Goal: Use online tool/utility: Utilize a website feature to perform a specific function

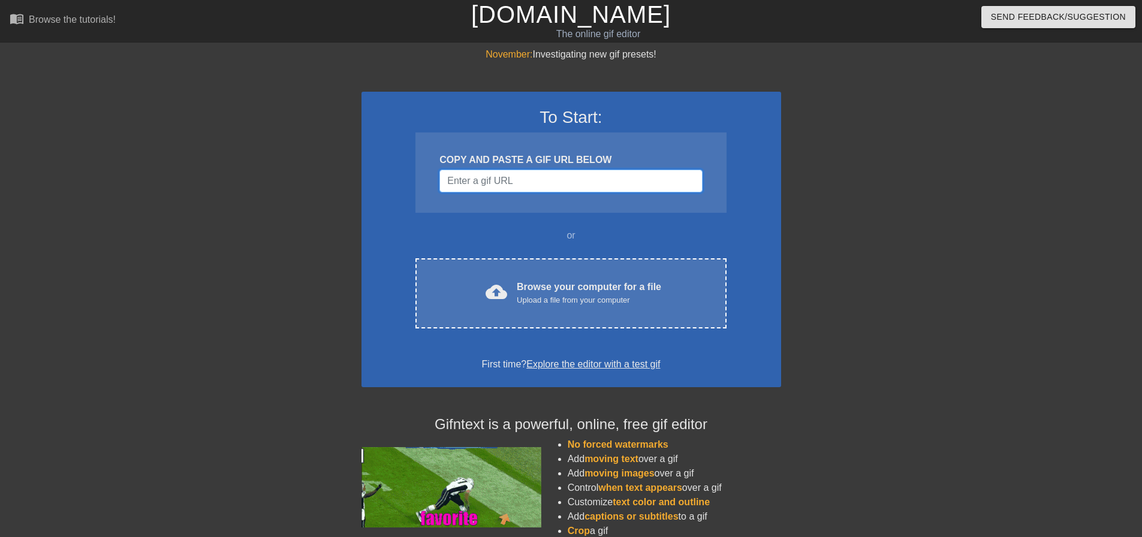
click at [515, 185] on input "Username" at bounding box center [570, 181] width 263 height 23
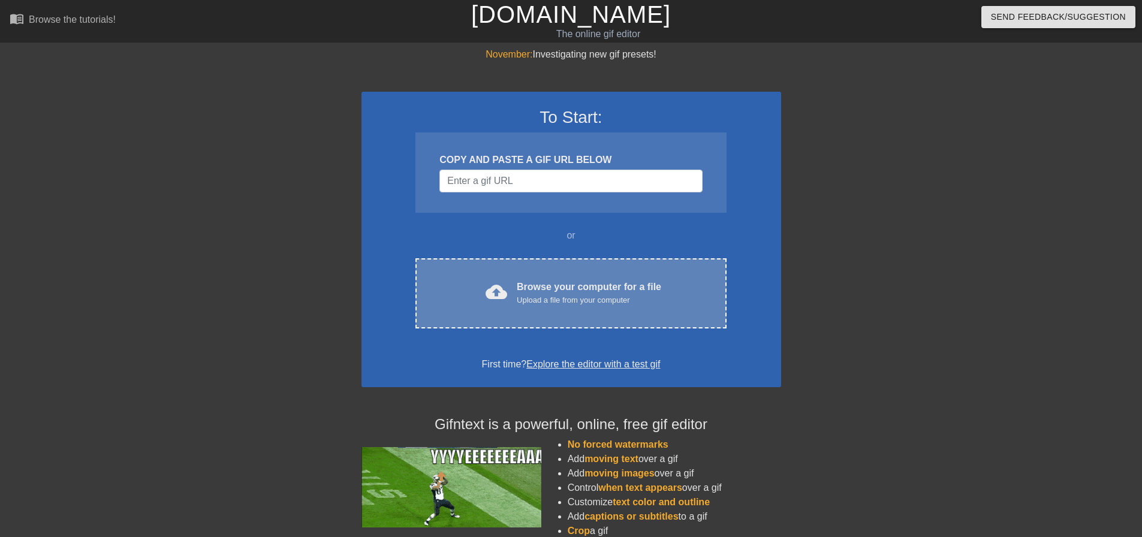
click at [547, 289] on div "Browse your computer for a file Upload a file from your computer" at bounding box center [589, 293] width 144 height 26
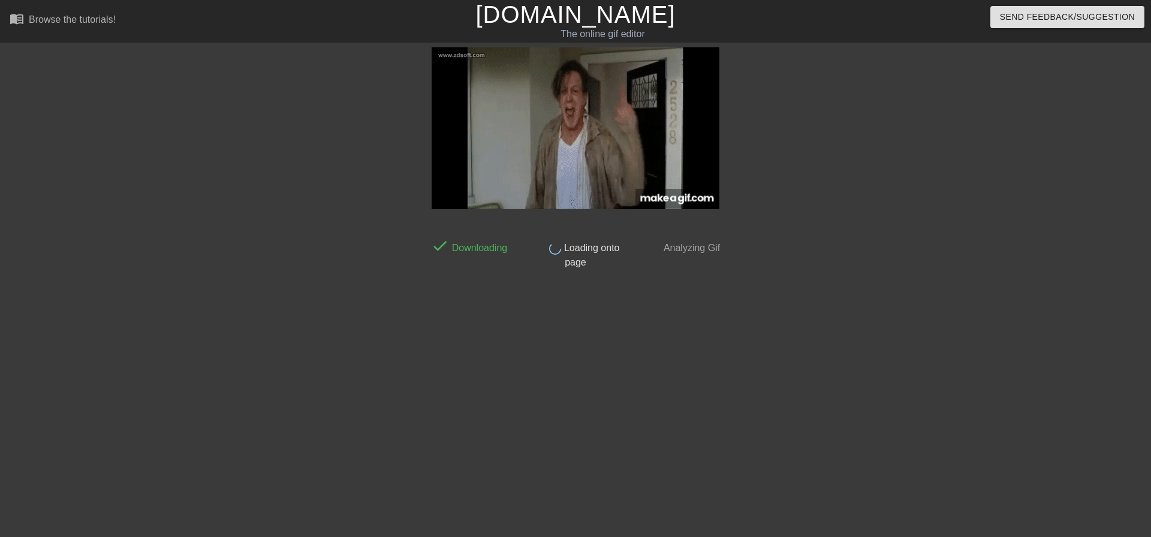
click at [835, 222] on div at bounding box center [830, 227] width 180 height 360
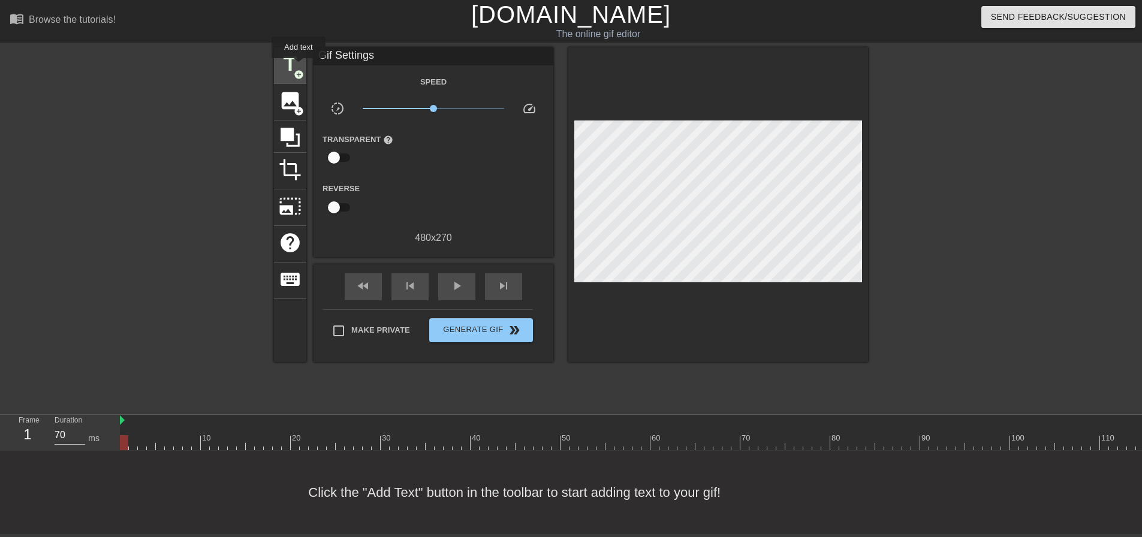
click at [298, 67] on span "title" at bounding box center [290, 64] width 23 height 23
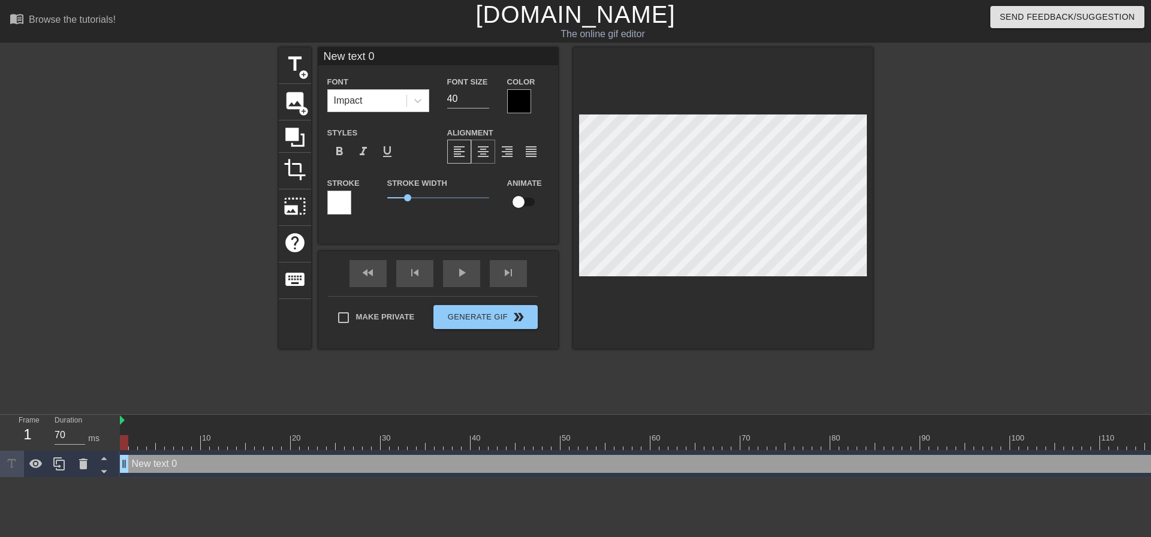
click at [488, 156] on span "format_align_center" at bounding box center [483, 151] width 14 height 14
click at [397, 90] on div "Impact" at bounding box center [367, 101] width 79 height 22
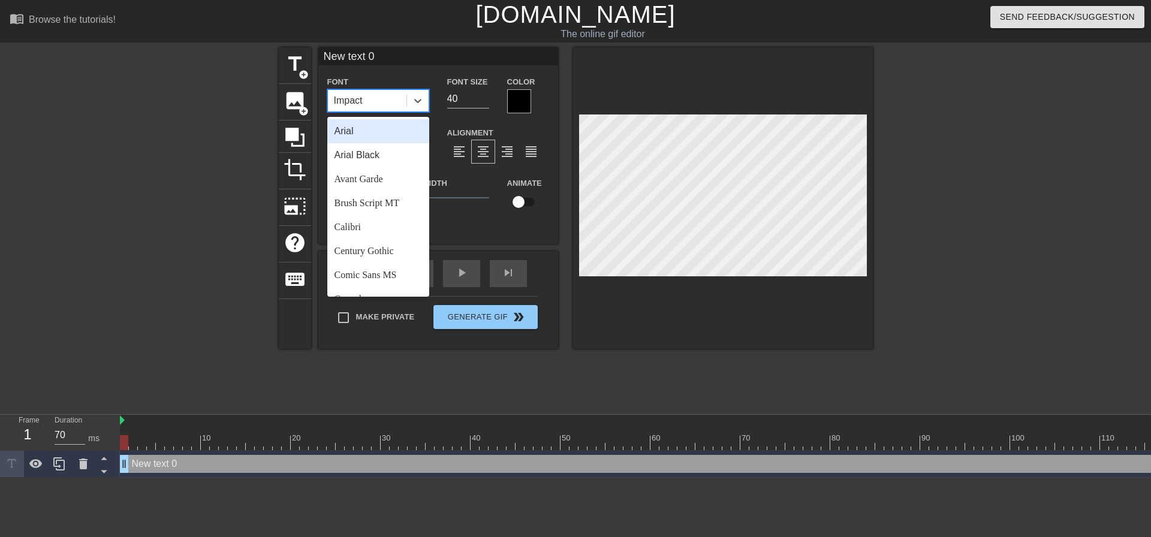
click at [375, 138] on div "Arial" at bounding box center [378, 131] width 102 height 24
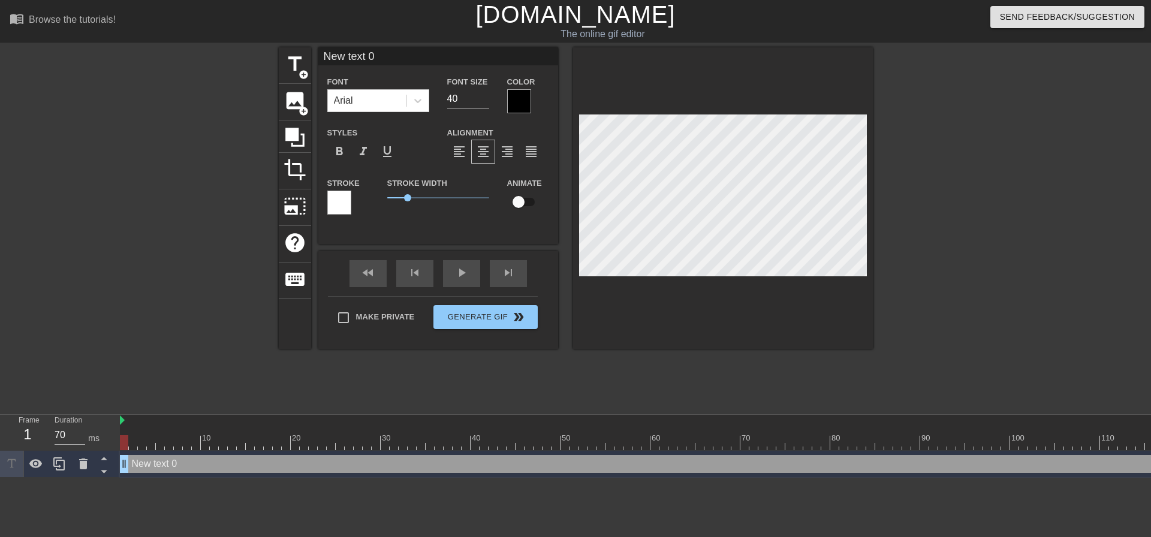
scroll to position [2, 2]
type input "I text 0"
type textarea "I text 0"
type input "text 0"
type textarea "text 0"
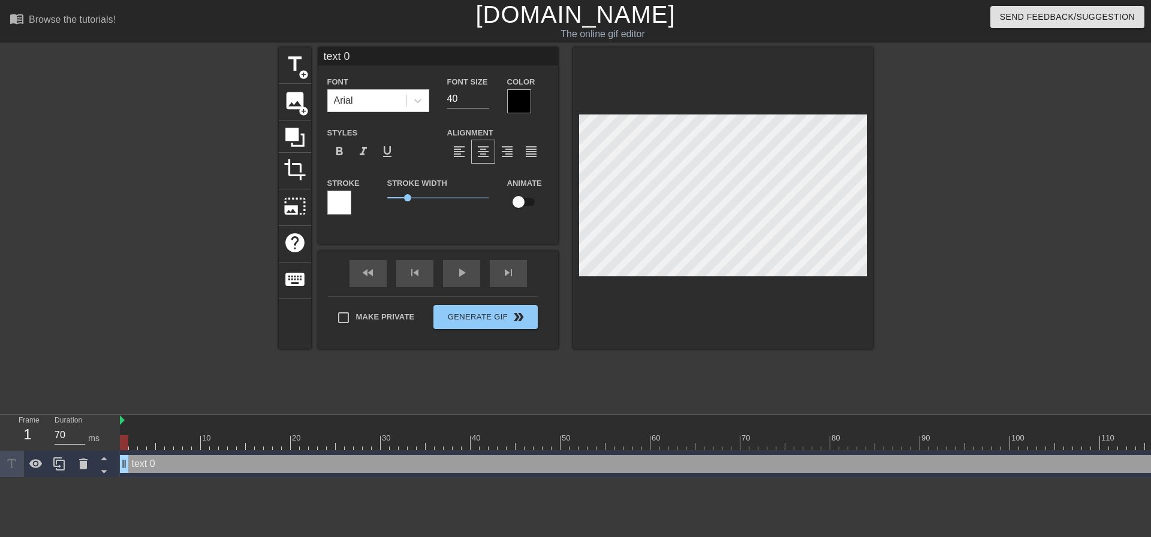
type input "A text 0"
type textarea "A text 0"
type input "An text 0"
type textarea "An text 0"
type input "And text 0"
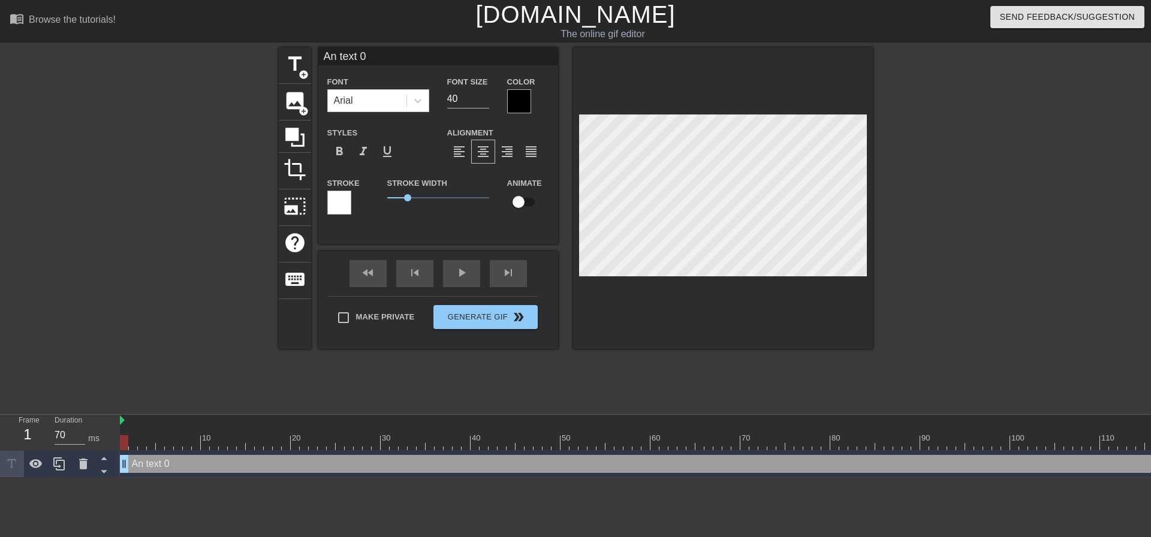
type textarea "And text 0"
type input "And text 0"
type textarea "And text 0"
type input "And I text 0"
type textarea "And I text 0"
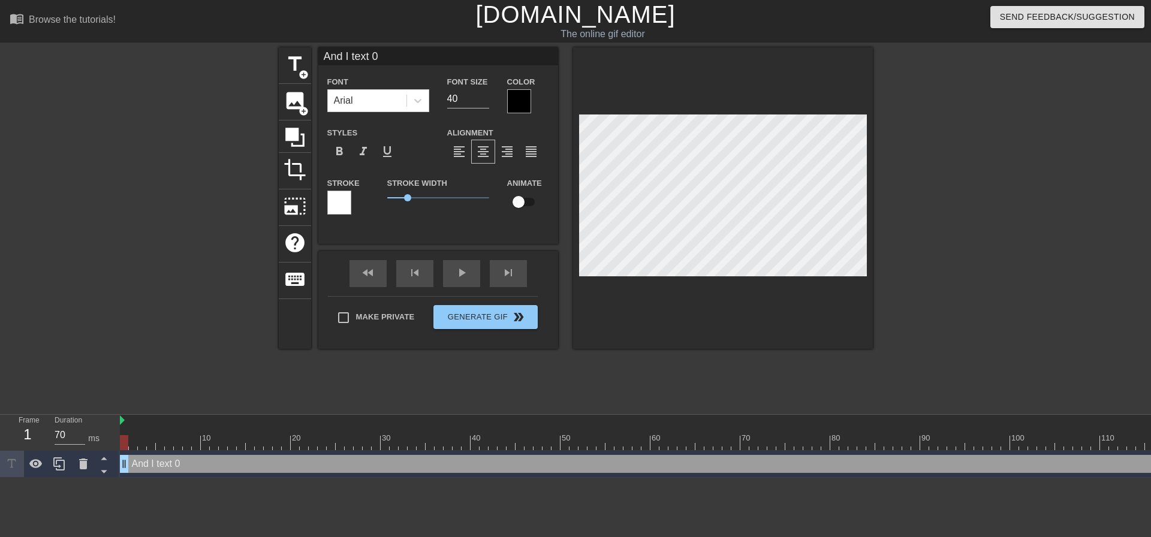
type input "And I text 0"
type textarea "And I text 0"
type input "And I w text 0"
type textarea "And I w text 0"
type input "And I wi text 0"
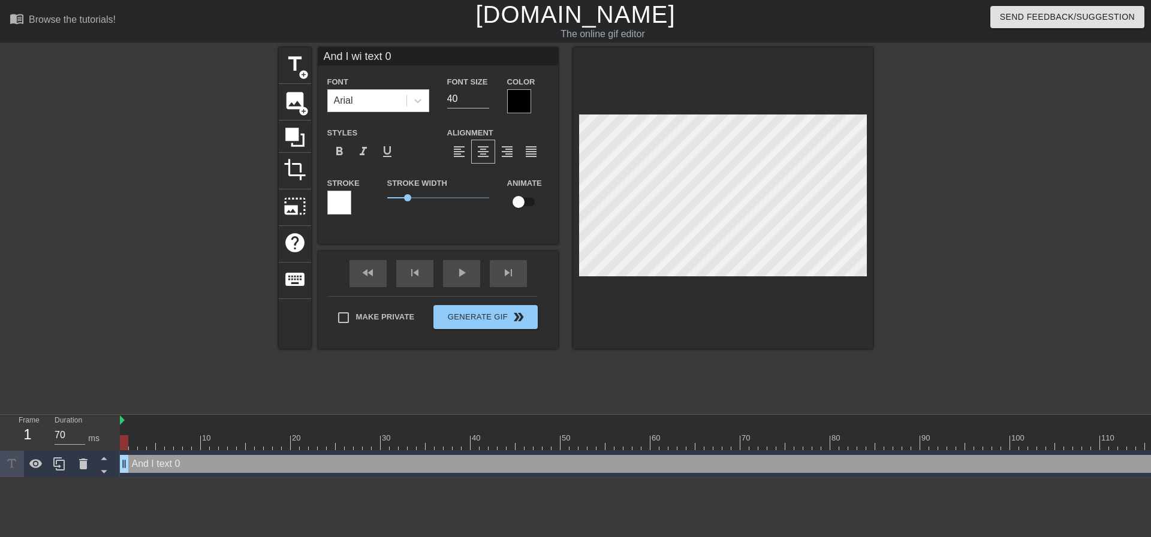
type textarea "And I wi text 0"
type input "And I wil text 0"
type textarea "And I wil text 0"
type input "And I will text 0"
type textarea "And I will text 0"
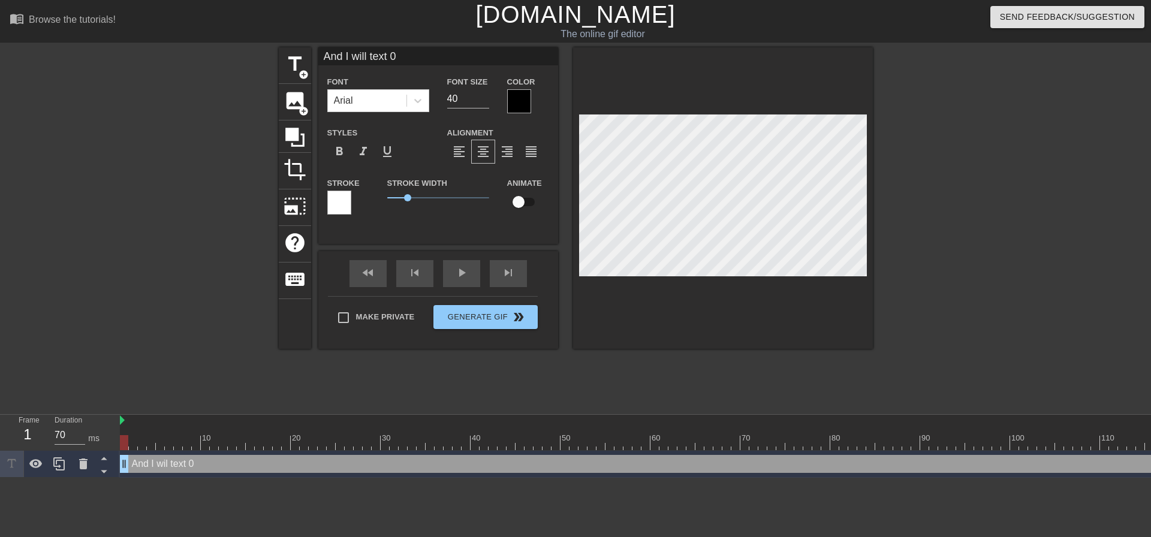
type input "And I will text 0"
type textarea "And I will text 0"
type input "And I will f text 0"
type textarea "And I will f text 0"
type input "And I will fi text 0"
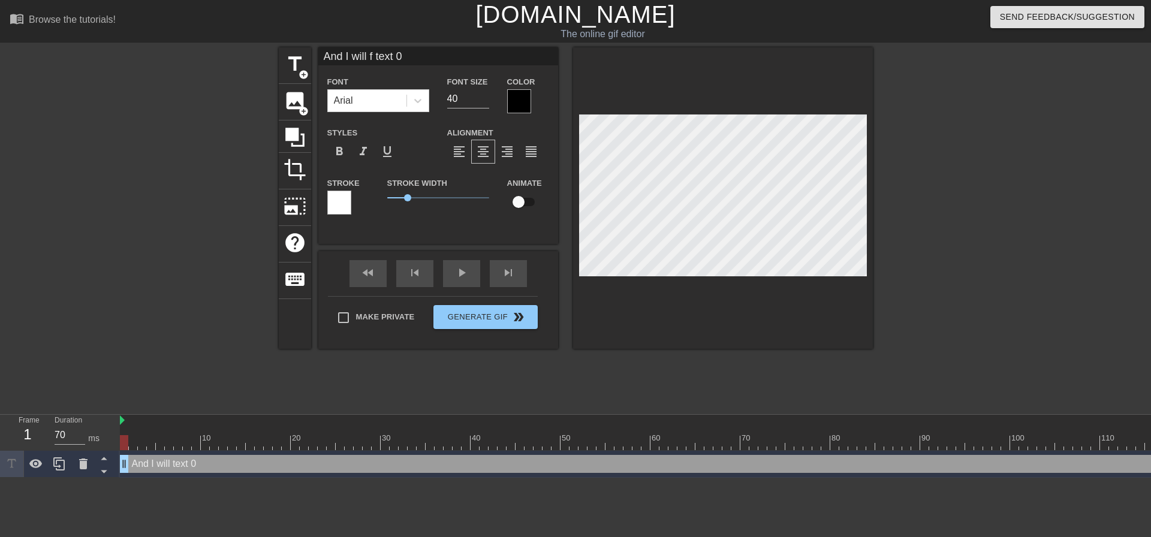
type textarea "And I will fi text 0"
type input "And I will fin text 0"
type textarea "And I will fin text 0"
type input "And I will find text 0"
type textarea "And I will find text 0"
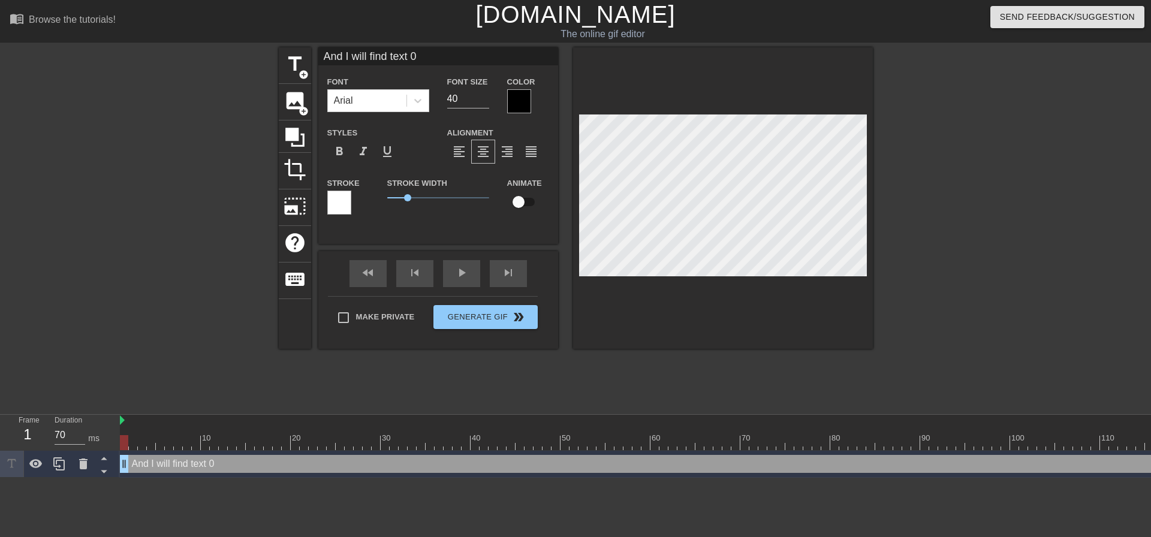
type input "And I will find text 0"
type textarea "And I will find text 0"
type input "And I will find Y text 0"
type textarea "And I will find Y text 0"
type input "And I will find YO text 0"
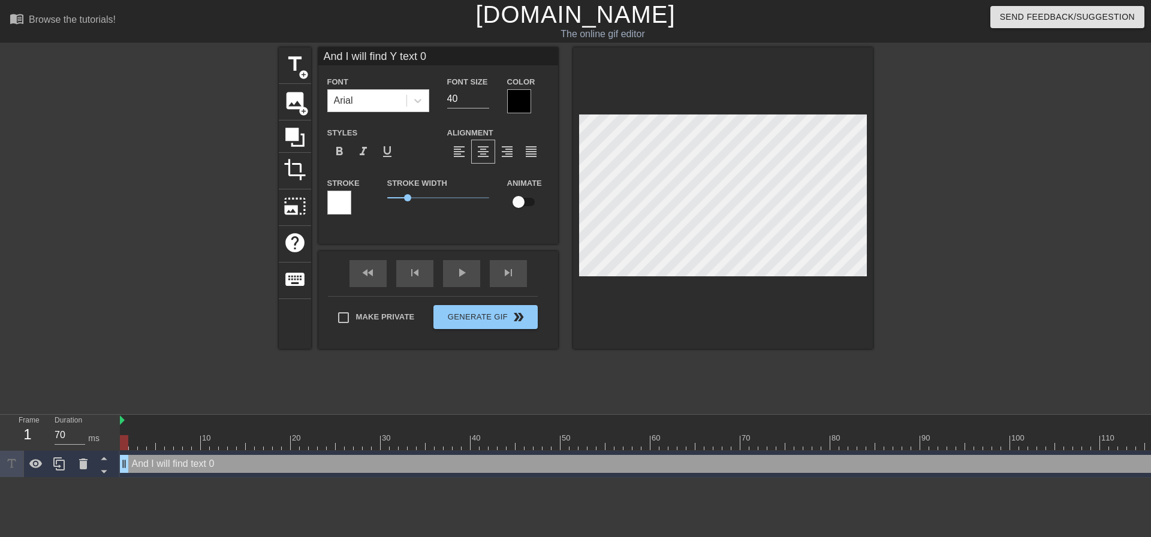
type textarea "And I will find YO text 0"
type input "And I will find YOU text 0"
type textarea "And I will find YOUtext 0"
type input "And I will find YOUext 0"
type textarea "And I will find YOUext 0"
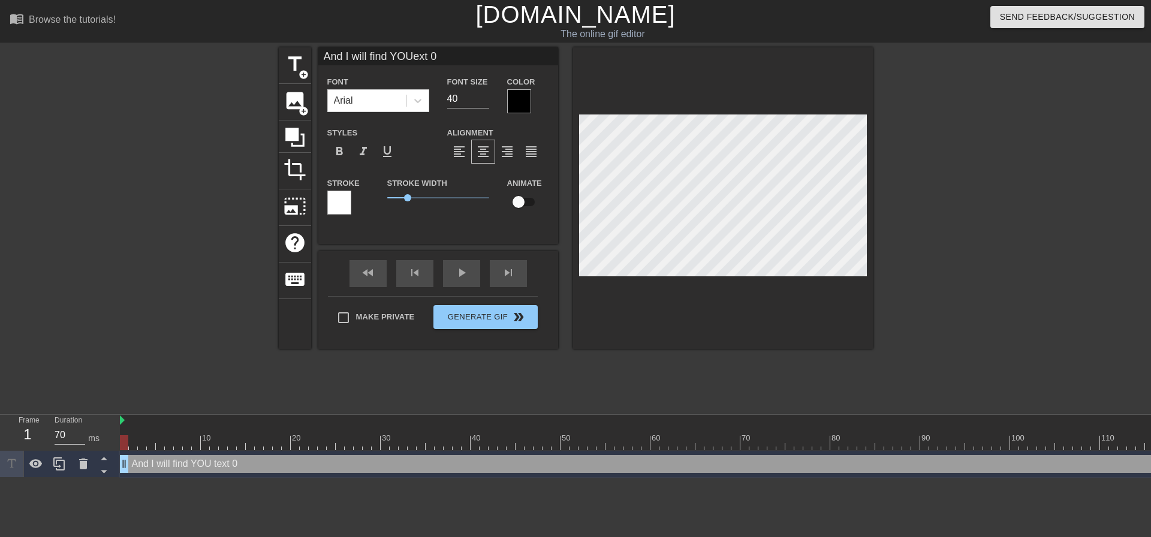
scroll to position [2, 6]
type input "And I will find YOUxt 0"
type textarea "And I will find YOUxt 0"
type input "And I will find YOUt 0"
type textarea "And I will find YOUt 0"
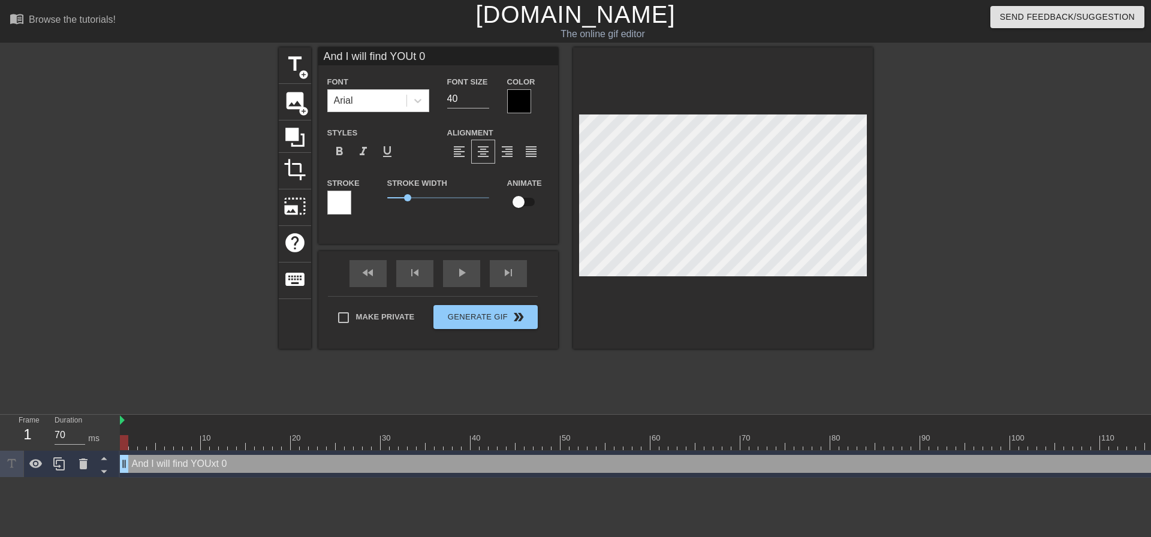
type input "And I will find YOU 0"
type textarea "And I will find YOU 0"
type input "And I will find YOU0"
type textarea "And I will find YOU0"
type input "And I will find YOU"
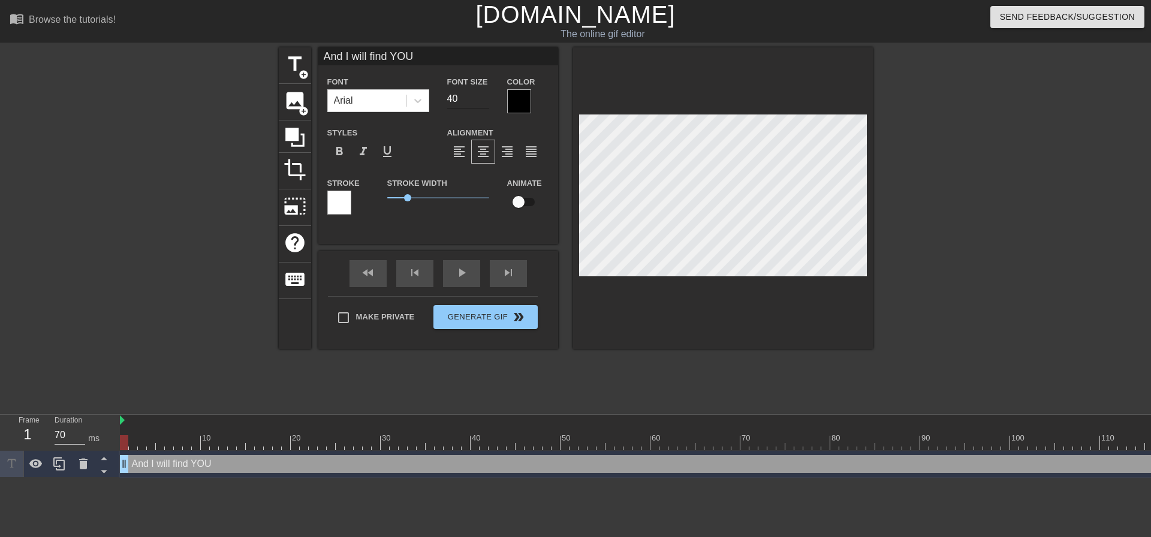
type textarea "And I will find YOU"
drag, startPoint x: 453, startPoint y: 97, endPoint x: 466, endPoint y: 97, distance: 13.2
click at [460, 97] on input "40" at bounding box center [468, 98] width 42 height 19
click at [476, 99] on input "40" at bounding box center [468, 98] width 42 height 19
click at [485, 101] on input "39" at bounding box center [468, 98] width 42 height 19
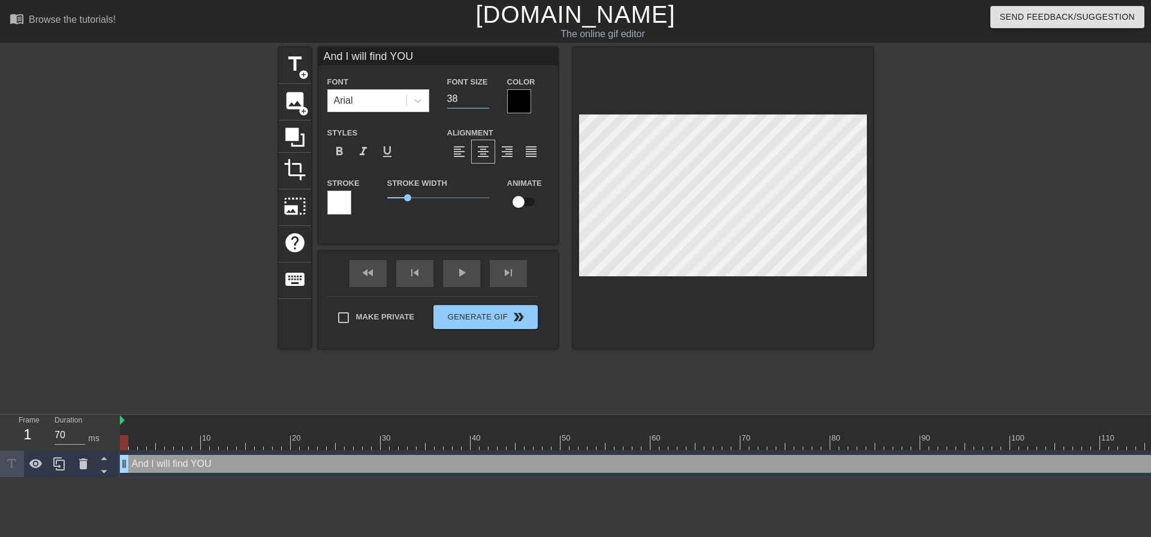
click at [485, 101] on input "38" at bounding box center [468, 98] width 42 height 19
click at [485, 101] on input "37" at bounding box center [468, 98] width 42 height 19
click at [485, 101] on input "36" at bounding box center [468, 98] width 42 height 19
click at [455, 102] on input "36" at bounding box center [468, 98] width 42 height 19
drag, startPoint x: 465, startPoint y: 99, endPoint x: 428, endPoint y: 102, distance: 37.2
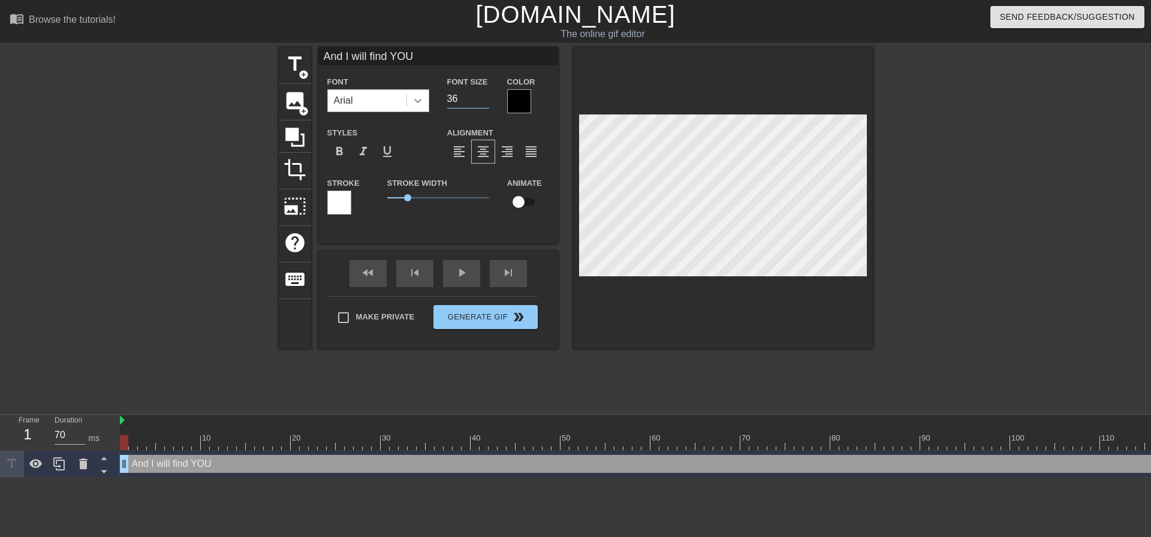
click at [429, 102] on div "Font Arial Font Size 36 Color" at bounding box center [438, 93] width 240 height 39
type input "25"
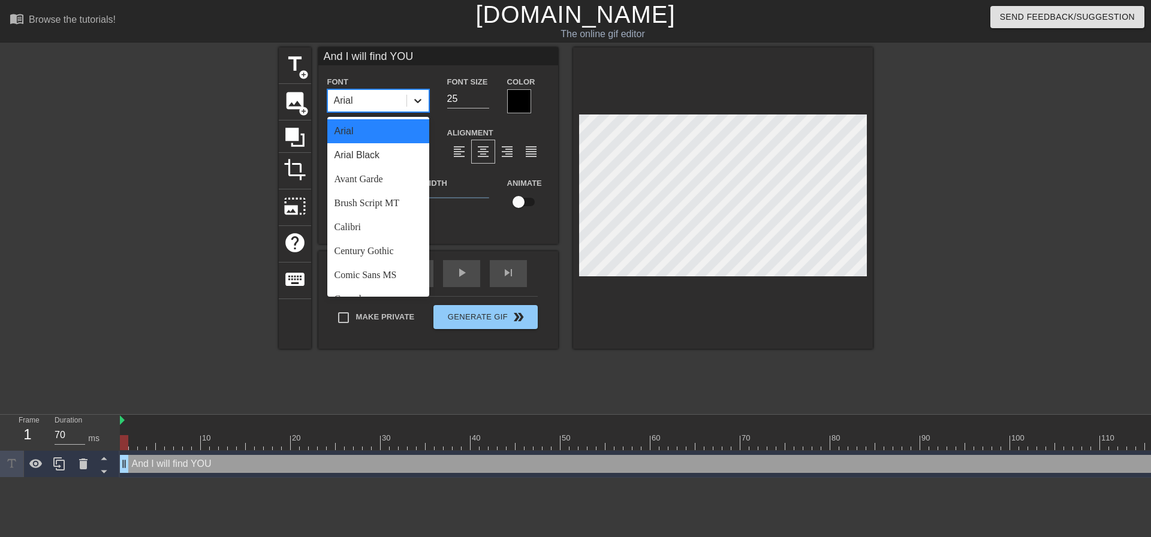
click at [419, 108] on div at bounding box center [418, 101] width 22 height 22
drag, startPoint x: 369, startPoint y: 125, endPoint x: 391, endPoint y: 135, distance: 24.7
click at [369, 124] on div "Arial" at bounding box center [378, 131] width 102 height 24
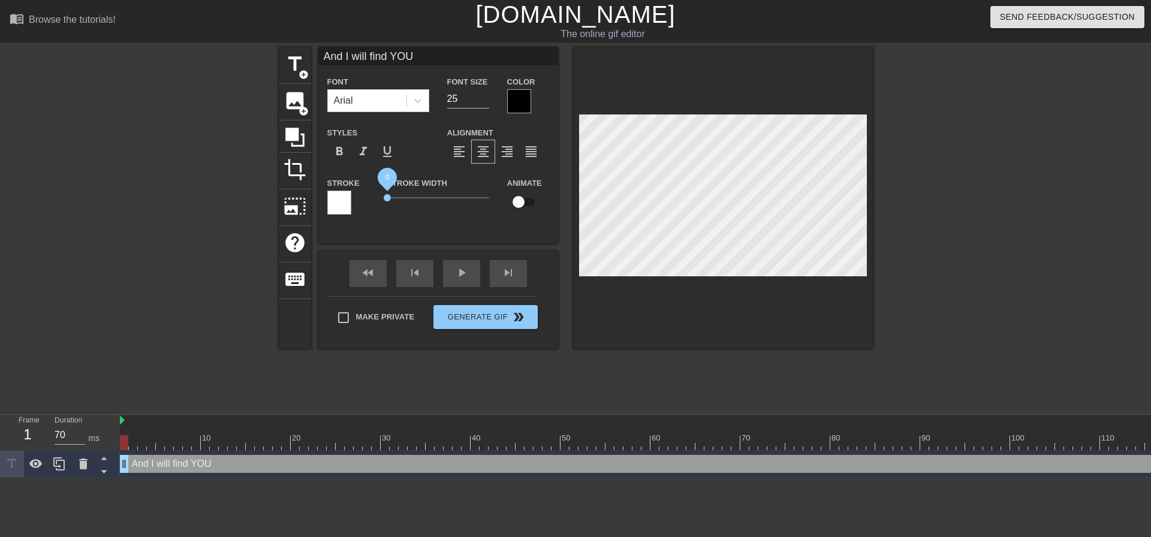
drag, startPoint x: 405, startPoint y: 195, endPoint x: 371, endPoint y: 196, distance: 34.2
click at [371, 196] on div "Stroke Stroke Width 0 Animate" at bounding box center [438, 201] width 240 height 50
drag, startPoint x: 386, startPoint y: 194, endPoint x: 343, endPoint y: 200, distance: 42.9
click at [348, 200] on div "Stroke Stroke Width 0 Animate" at bounding box center [438, 201] width 240 height 50
click at [510, 89] on div at bounding box center [519, 101] width 24 height 24
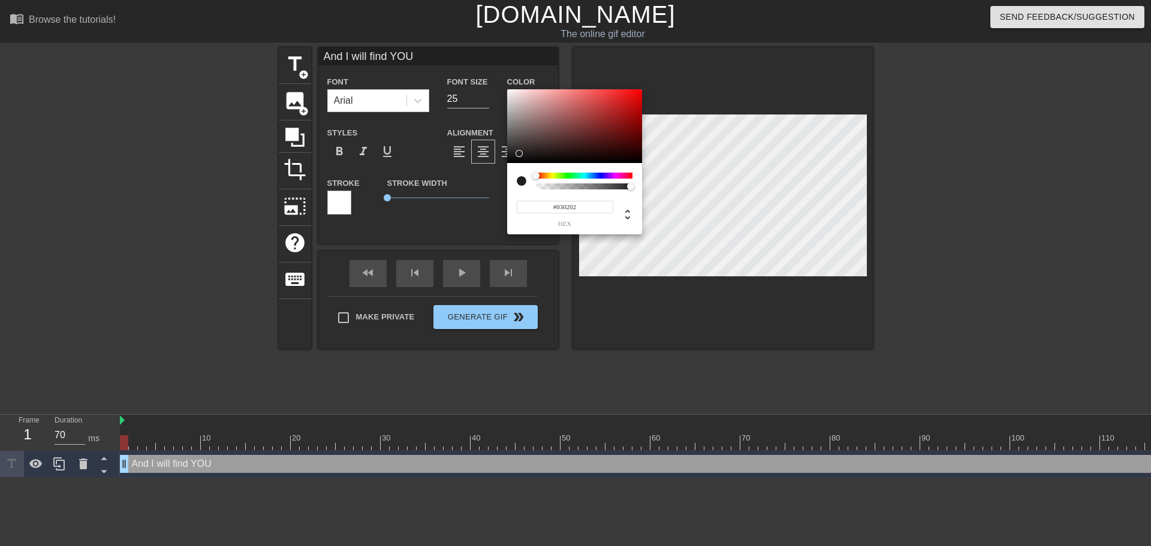
drag, startPoint x: 533, startPoint y: 141, endPoint x: 547, endPoint y: 164, distance: 26.3
click at [547, 163] on div at bounding box center [574, 126] width 135 height 74
click at [545, 177] on div at bounding box center [584, 176] width 96 height 6
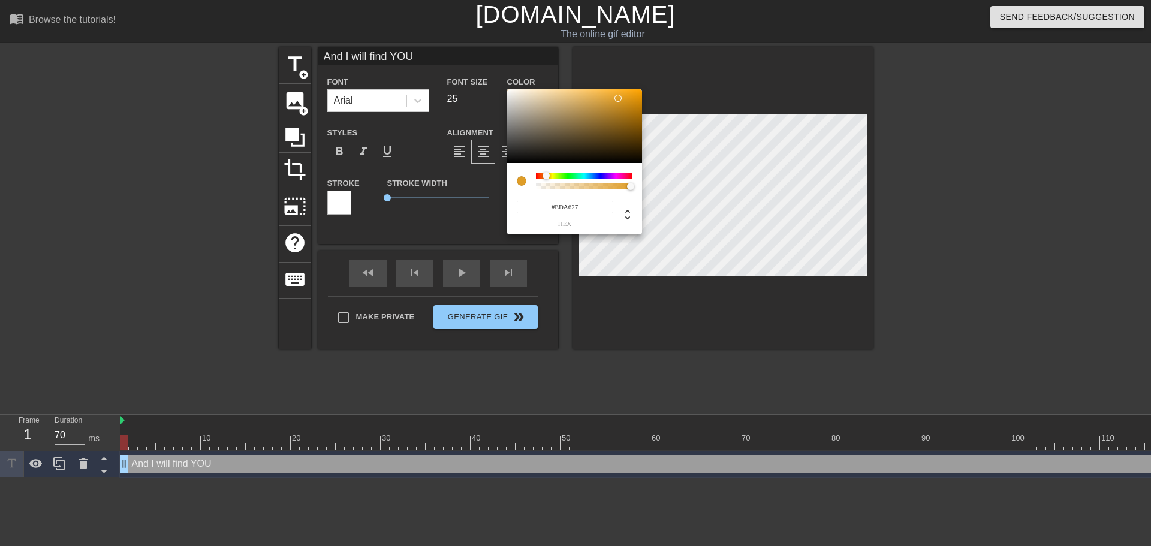
drag, startPoint x: 599, startPoint y: 122, endPoint x: 612, endPoint y: 92, distance: 33.3
click at [620, 91] on div at bounding box center [574, 126] width 135 height 74
type input "#F8AD27"
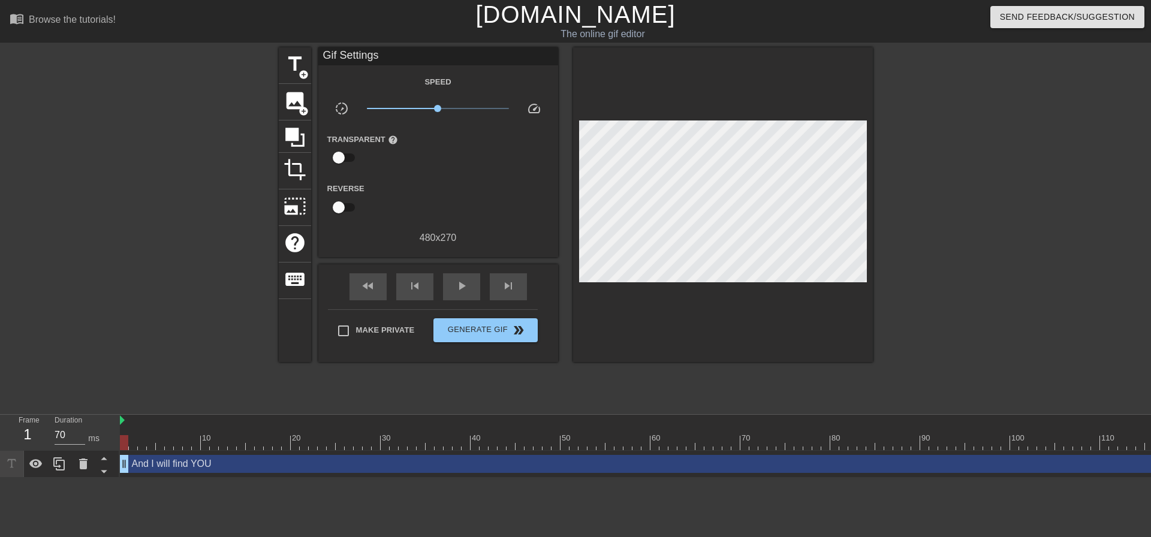
drag, startPoint x: 441, startPoint y: 225, endPoint x: 409, endPoint y: 218, distance: 32.1
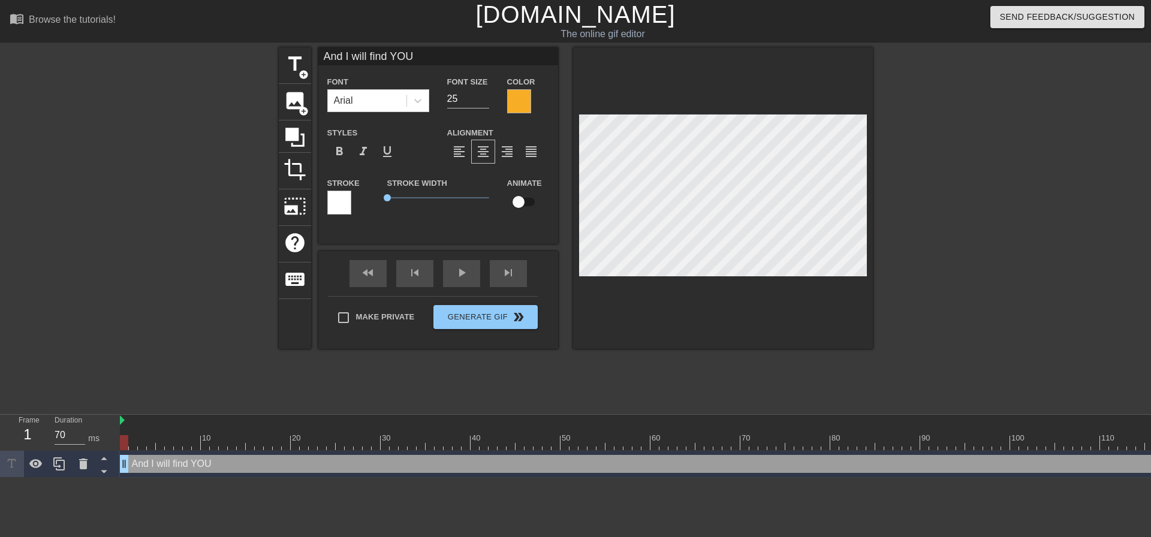
click at [332, 194] on div at bounding box center [339, 203] width 24 height 24
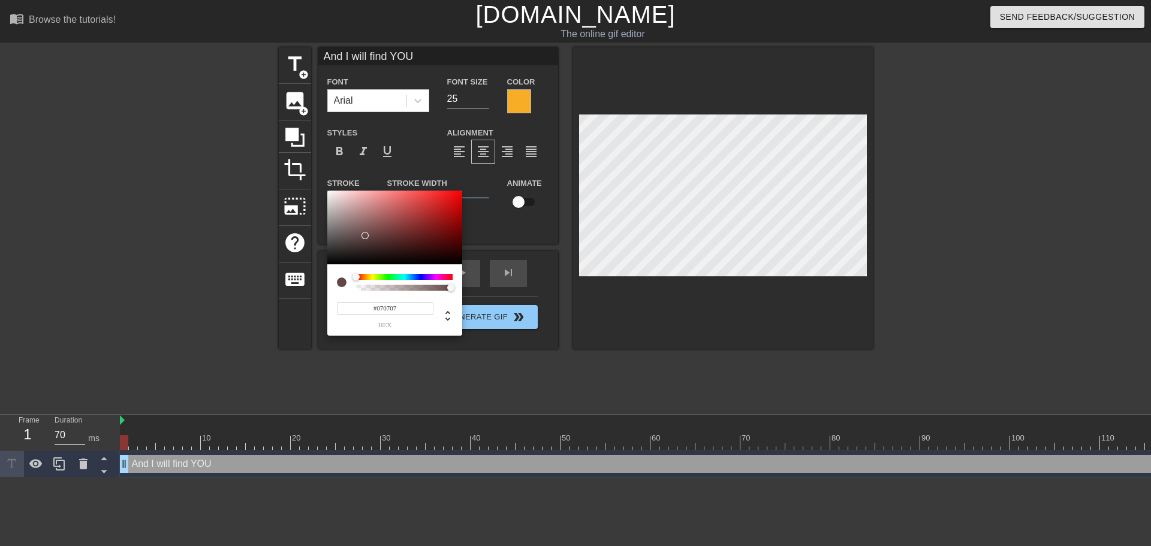
type input "#000000"
drag, startPoint x: 366, startPoint y: 236, endPoint x: 297, endPoint y: 284, distance: 84.3
click at [292, 283] on div "#000000 hex" at bounding box center [575, 273] width 1151 height 546
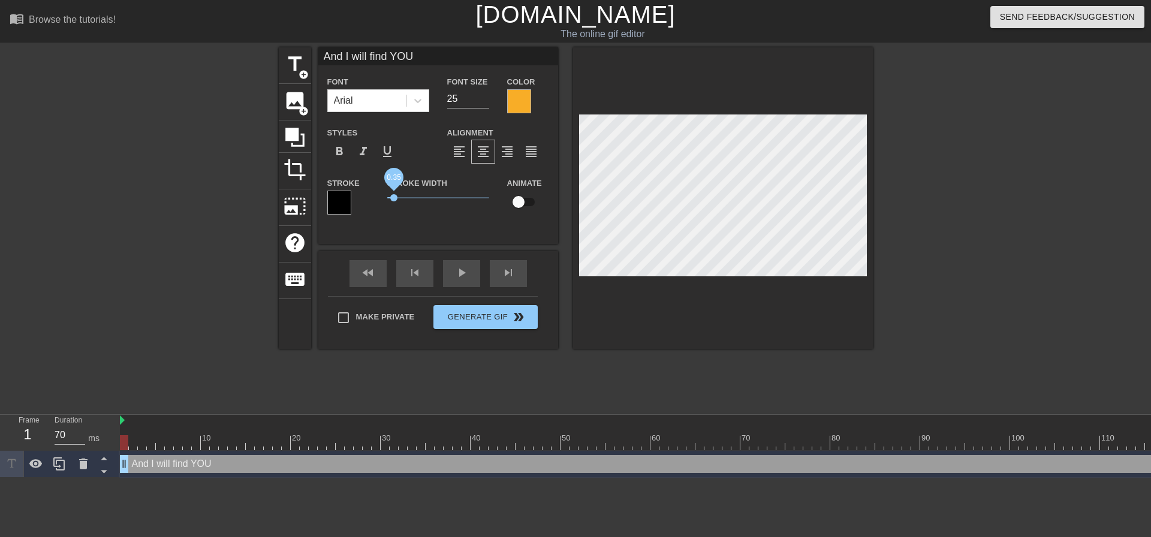
click at [394, 197] on span "0.35" at bounding box center [393, 197] width 7 height 7
drag, startPoint x: 459, startPoint y: 101, endPoint x: 424, endPoint y: 103, distance: 34.8
click at [426, 102] on div "Font Arial Font Size 25 Color" at bounding box center [438, 93] width 240 height 39
type input "20"
drag, startPoint x: 128, startPoint y: 467, endPoint x: 120, endPoint y: 469, distance: 7.9
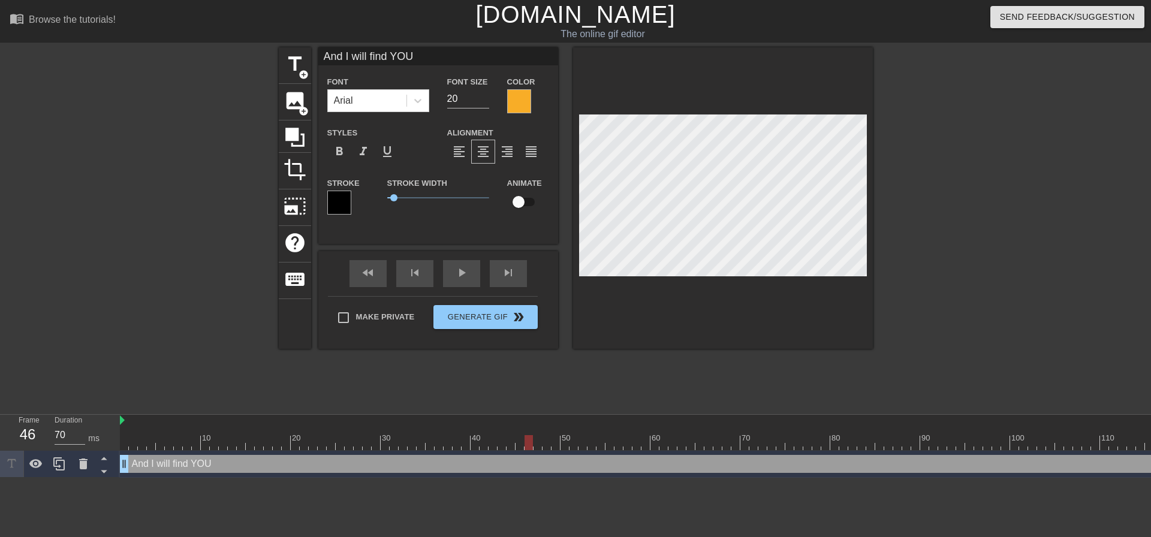
drag, startPoint x: 126, startPoint y: 441, endPoint x: 535, endPoint y: 469, distance: 409.1
click at [535, 469] on div "10 20 30 40 50 60 70 80 90 100 110 And I will find YOU drag_handle drag_handle" at bounding box center [635, 446] width 1031 height 63
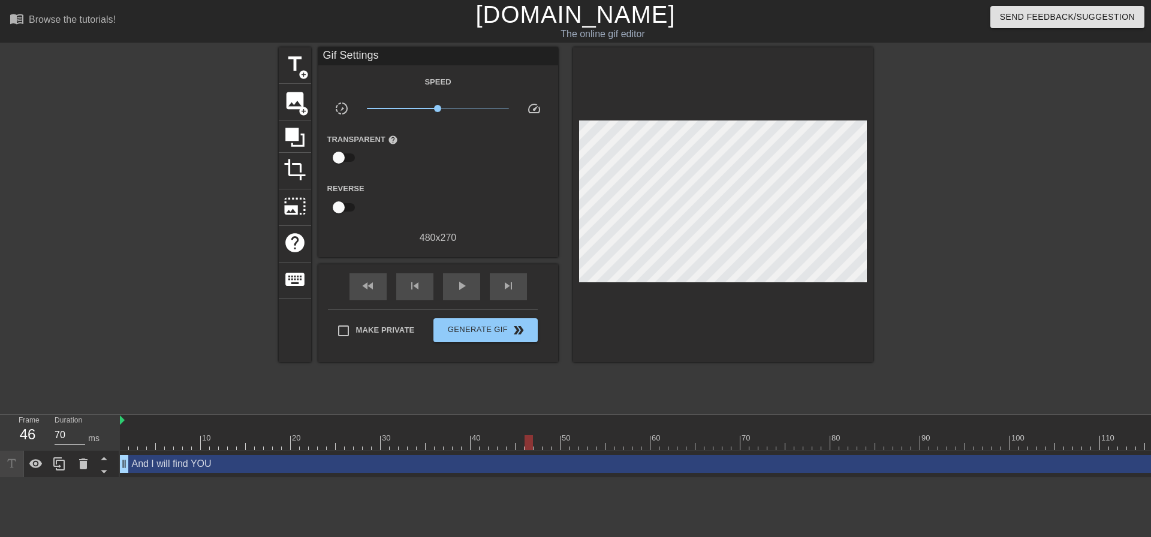
scroll to position [0, 15]
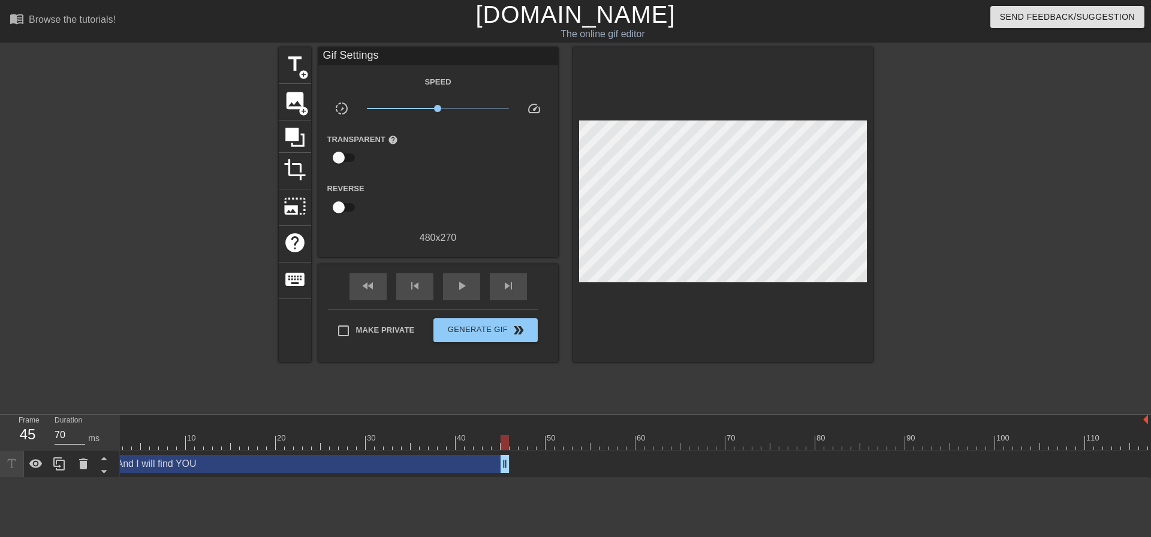
drag, startPoint x: 1142, startPoint y: 464, endPoint x: 502, endPoint y: 461, distance: 640.1
drag, startPoint x: 469, startPoint y: 487, endPoint x: 490, endPoint y: 505, distance: 27.2
click at [323, 478] on html "menu_book Browse the tutorials! [DOMAIN_NAME] The online gif editor Send Feedba…" at bounding box center [575, 239] width 1151 height 478
click at [1023, 370] on div at bounding box center [977, 227] width 180 height 360
click at [447, 280] on div "play_arrow" at bounding box center [461, 286] width 37 height 27
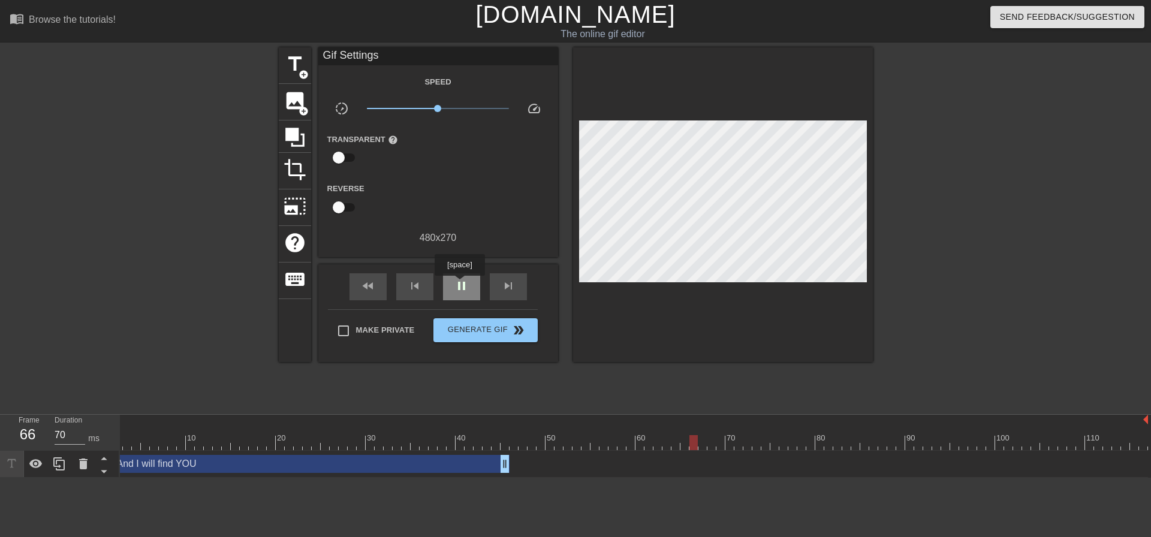
click at [459, 284] on span "pause" at bounding box center [461, 286] width 14 height 14
click at [306, 67] on span "title" at bounding box center [294, 64] width 23 height 23
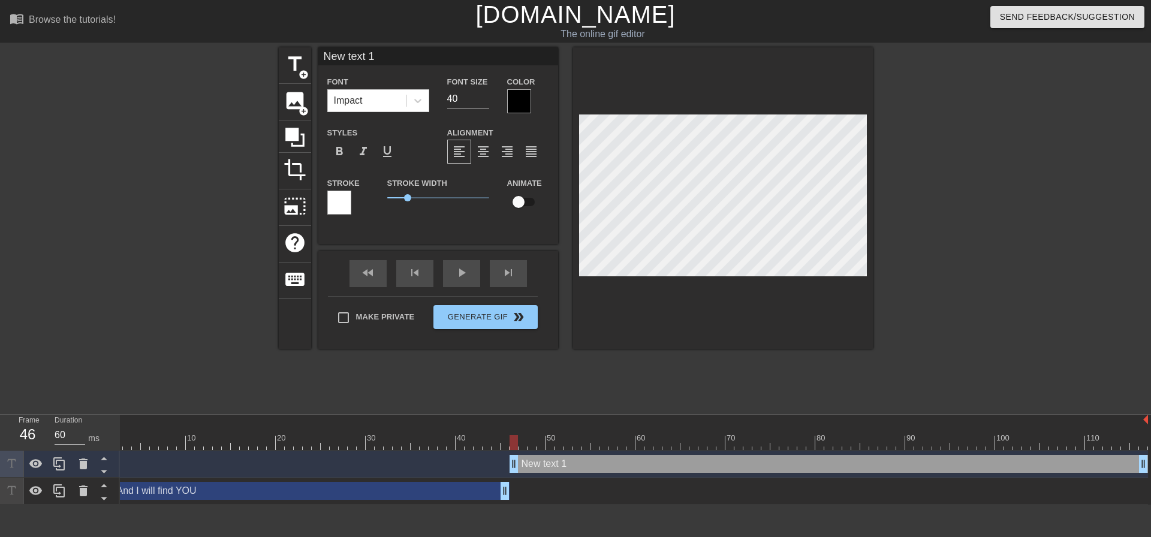
type input "70"
drag, startPoint x: 692, startPoint y: 461, endPoint x: 511, endPoint y: 467, distance: 180.5
type input "🟢"
type textarea "🟢"
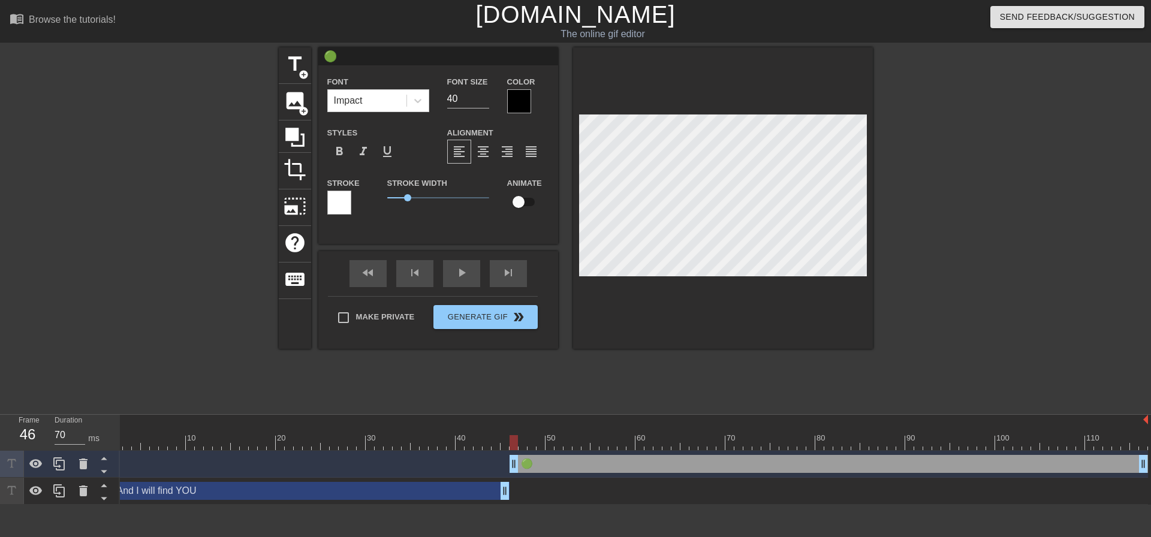
type input "🟢A"
type textarea "🟢A"
type input "🟢Av"
type textarea "🟢Av"
type input "🟢Ava"
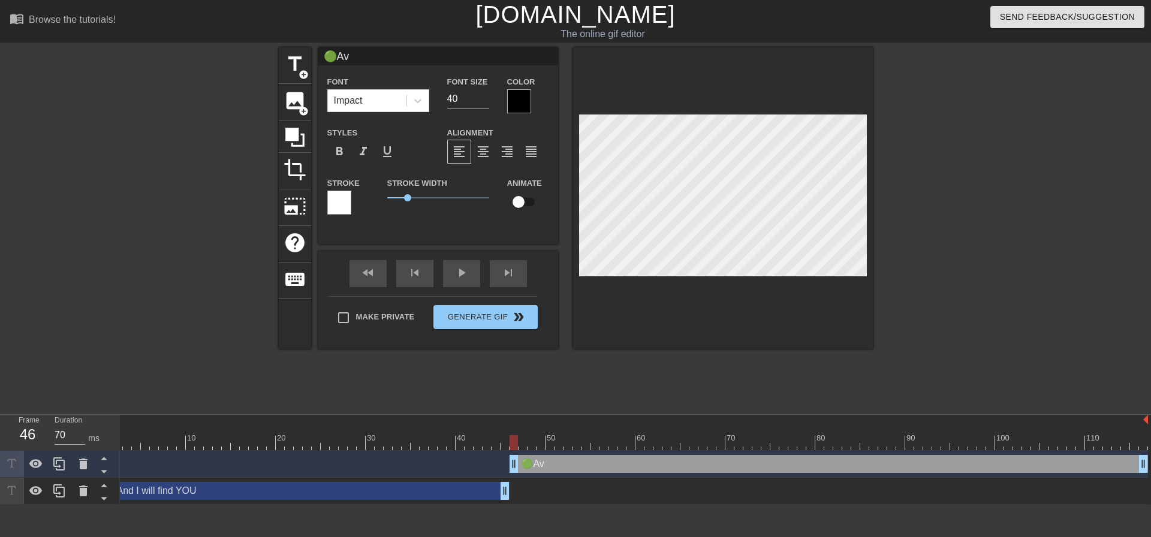
type textarea "🟢Ava"
type input "🟢Avai"
type textarea "🟢Avai"
type input "🟢Avail"
type textarea "🟢Availa"
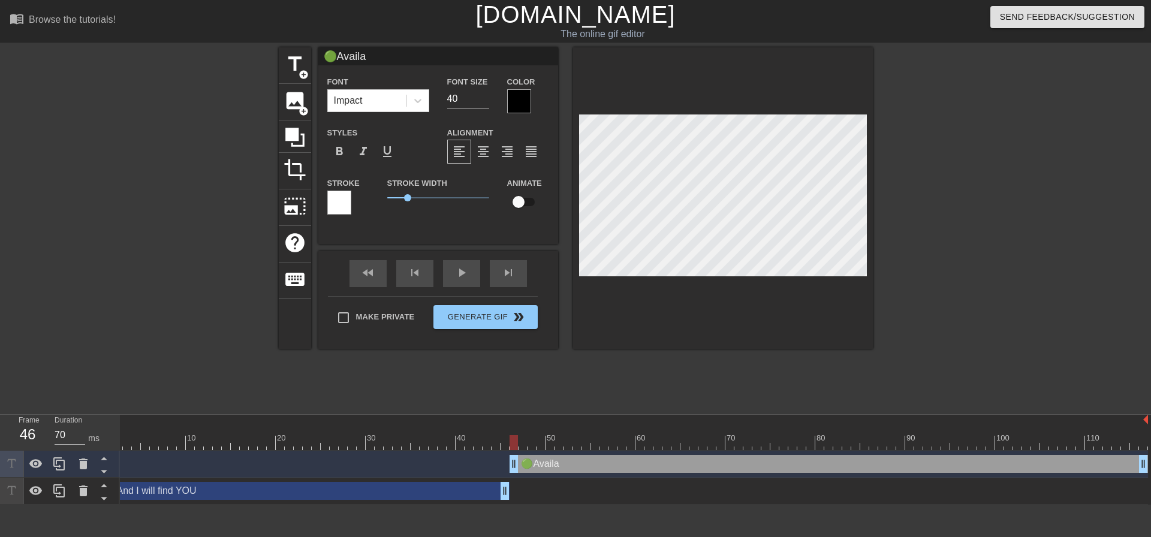
type input "🟢Availab"
type textarea "🟢Availabl"
type input "🟢Available"
type textarea "🟢Available"
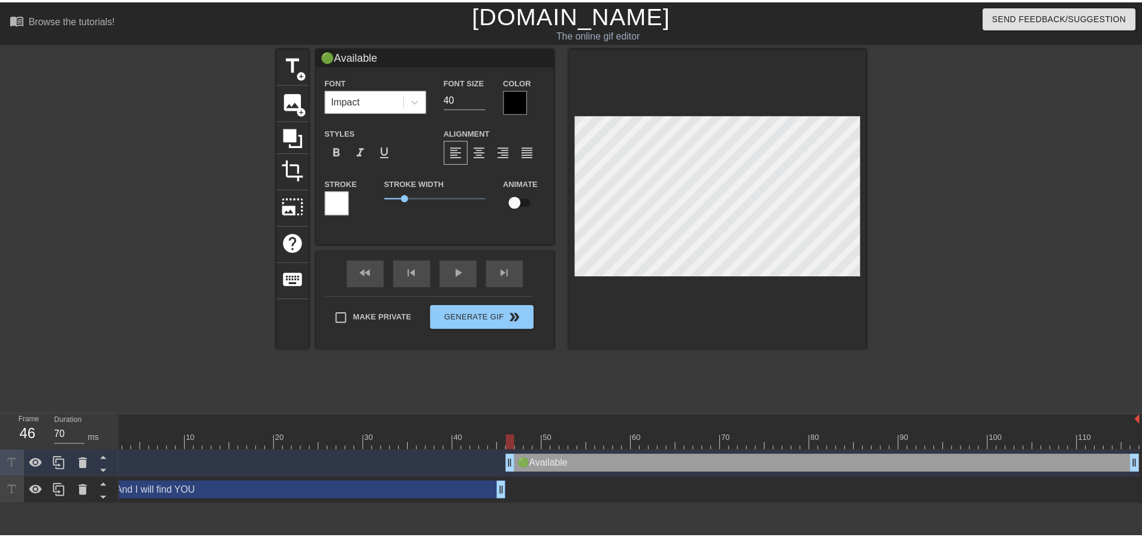
scroll to position [2, 2]
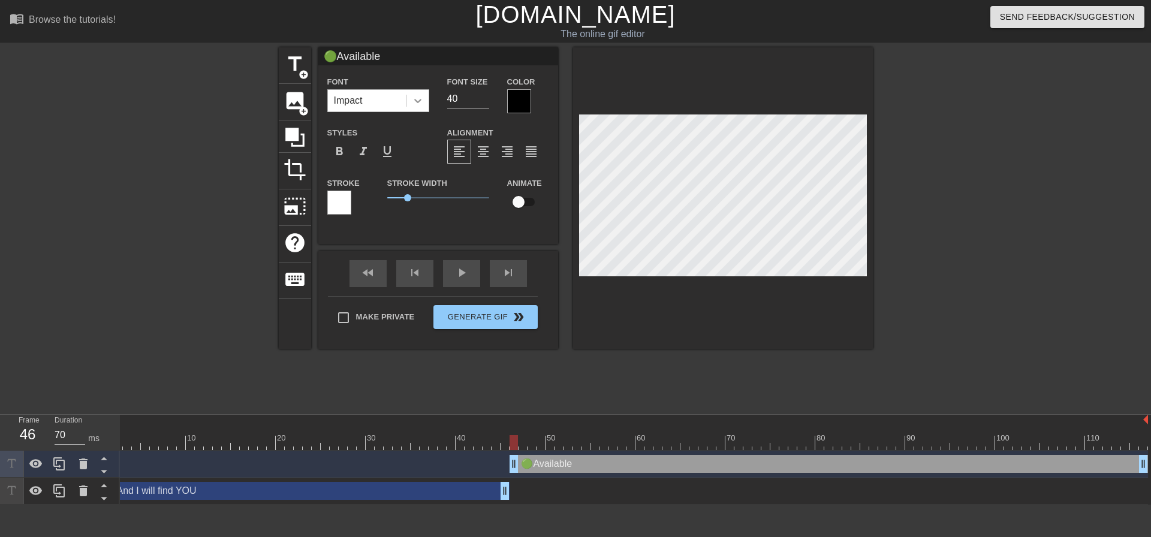
click at [417, 96] on icon at bounding box center [418, 101] width 12 height 12
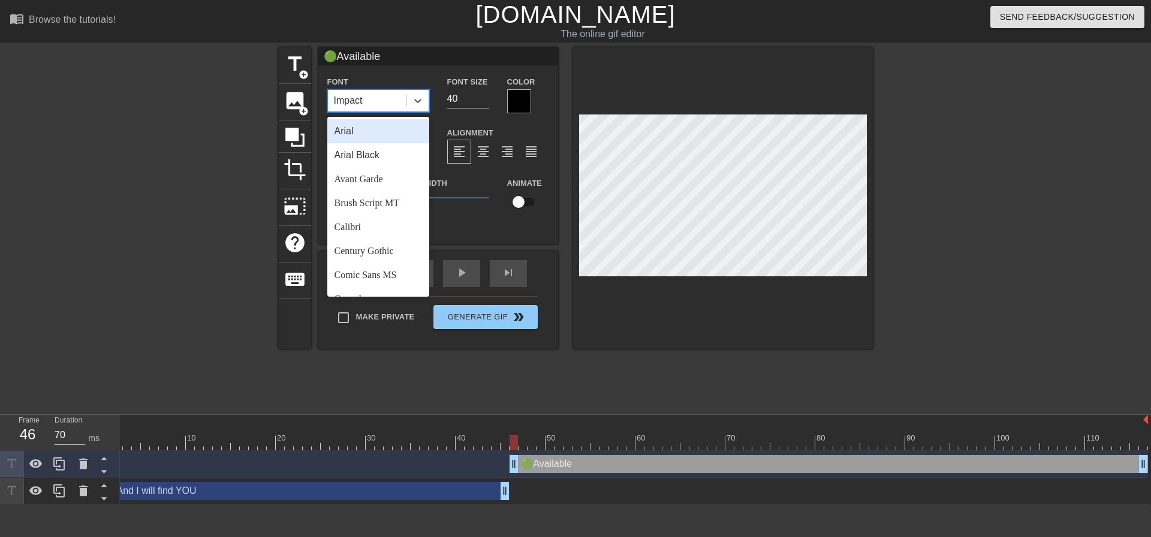
click at [375, 127] on div "Arial" at bounding box center [378, 131] width 102 height 24
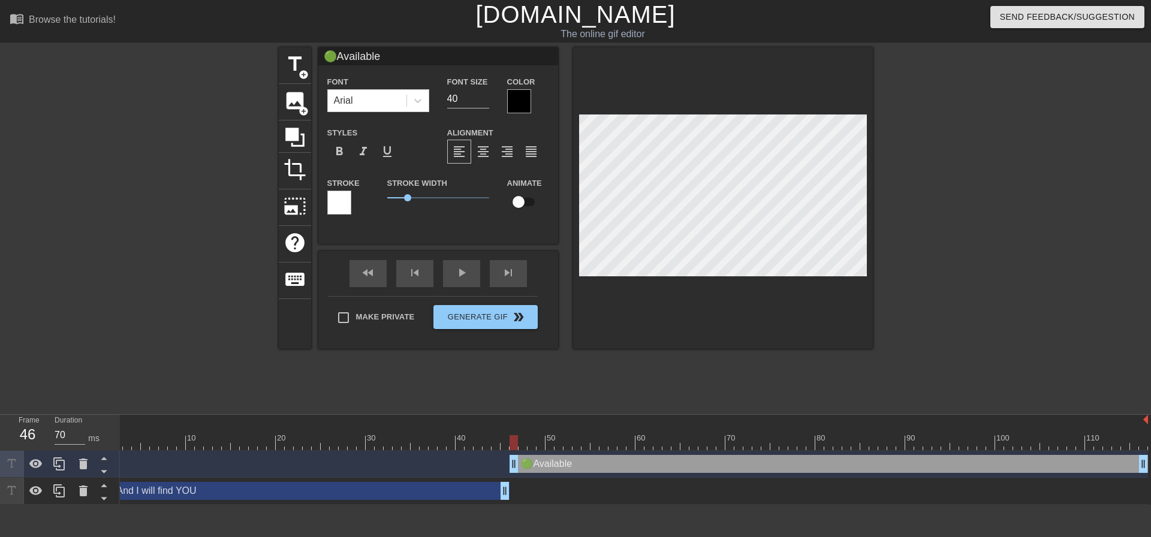
click at [521, 96] on div at bounding box center [519, 101] width 24 height 24
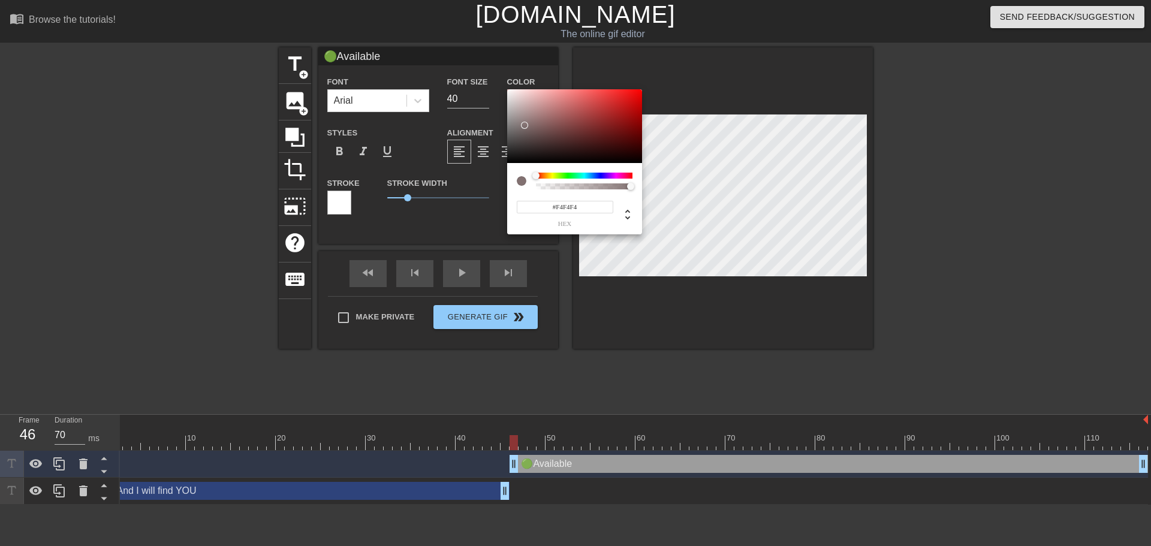
type input "#FFFFFF"
drag, startPoint x: 524, startPoint y: 125, endPoint x: 489, endPoint y: 72, distance: 64.0
click at [490, 73] on div "#FFFFFF hex" at bounding box center [575, 273] width 1151 height 546
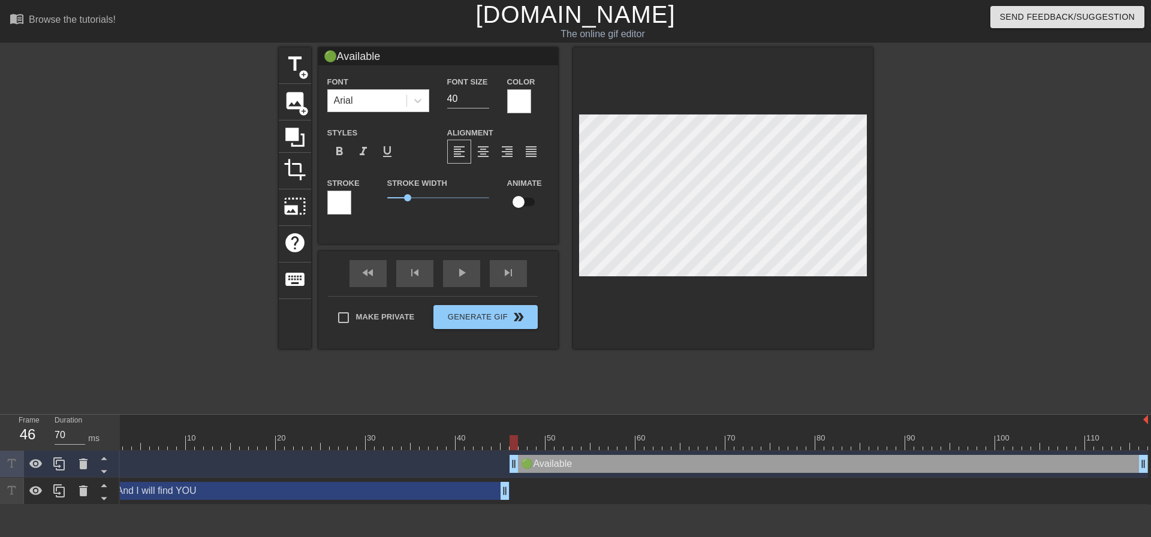
click at [341, 193] on div at bounding box center [339, 203] width 24 height 24
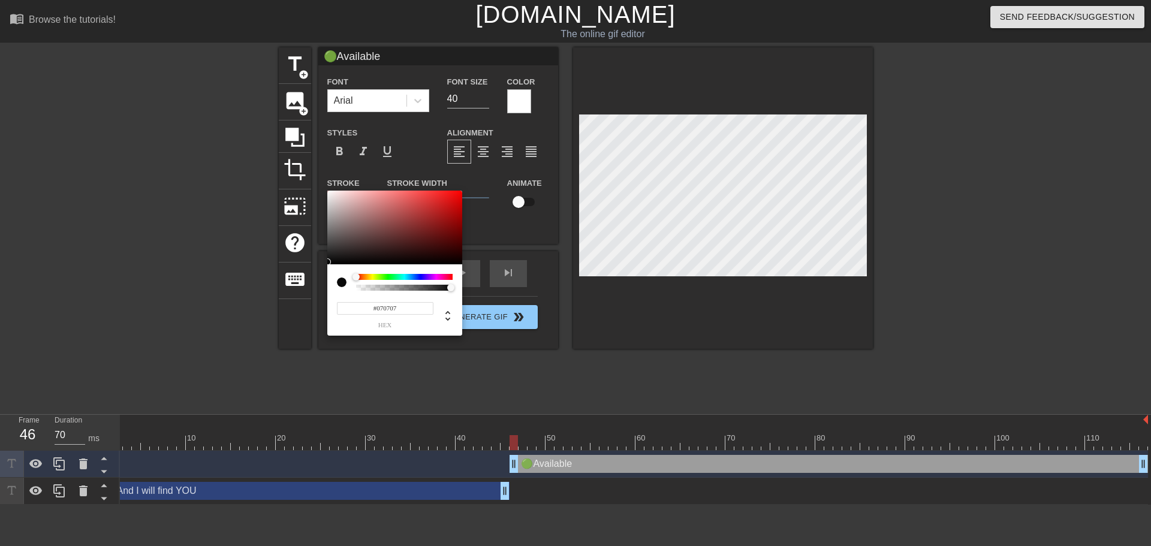
drag, startPoint x: 371, startPoint y: 230, endPoint x: 311, endPoint y: 267, distance: 70.5
click at [303, 266] on div "#070707 hex" at bounding box center [575, 273] width 1151 height 546
type input "#000000"
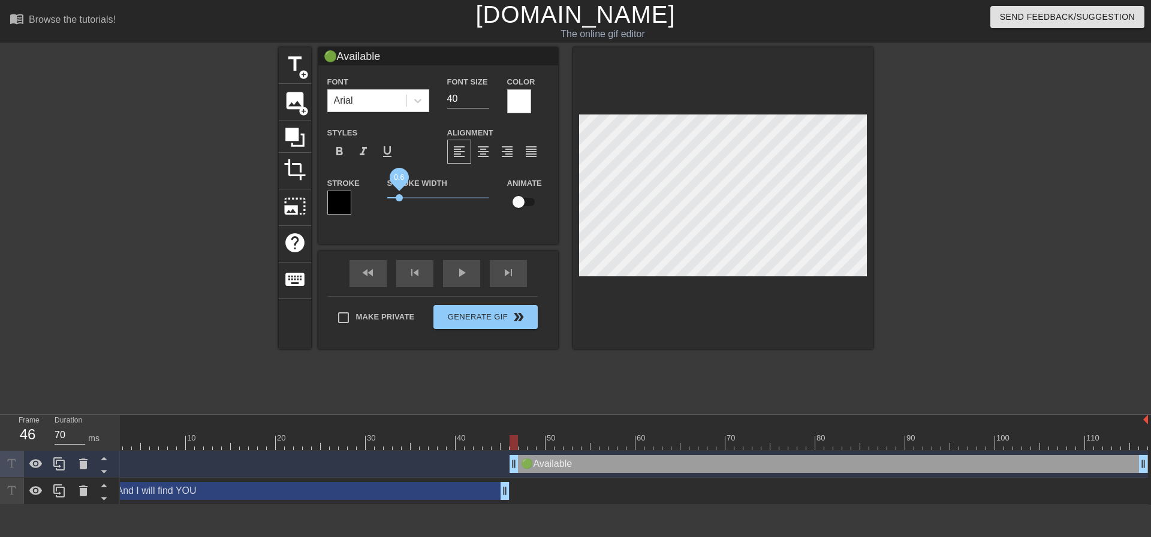
drag, startPoint x: 407, startPoint y: 195, endPoint x: 399, endPoint y: 195, distance: 7.8
click at [399, 195] on span "0.6" at bounding box center [399, 197] width 7 height 7
click at [1040, 276] on div at bounding box center [977, 227] width 180 height 360
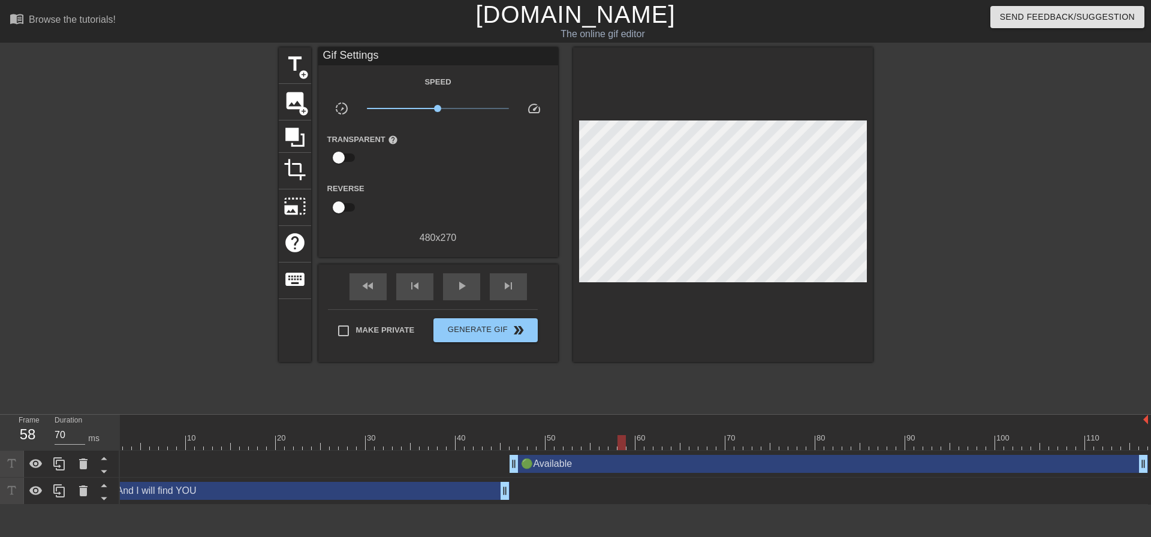
drag, startPoint x: 511, startPoint y: 442, endPoint x: 621, endPoint y: 446, distance: 109.8
click at [621, 446] on div at bounding box center [621, 442] width 8 height 15
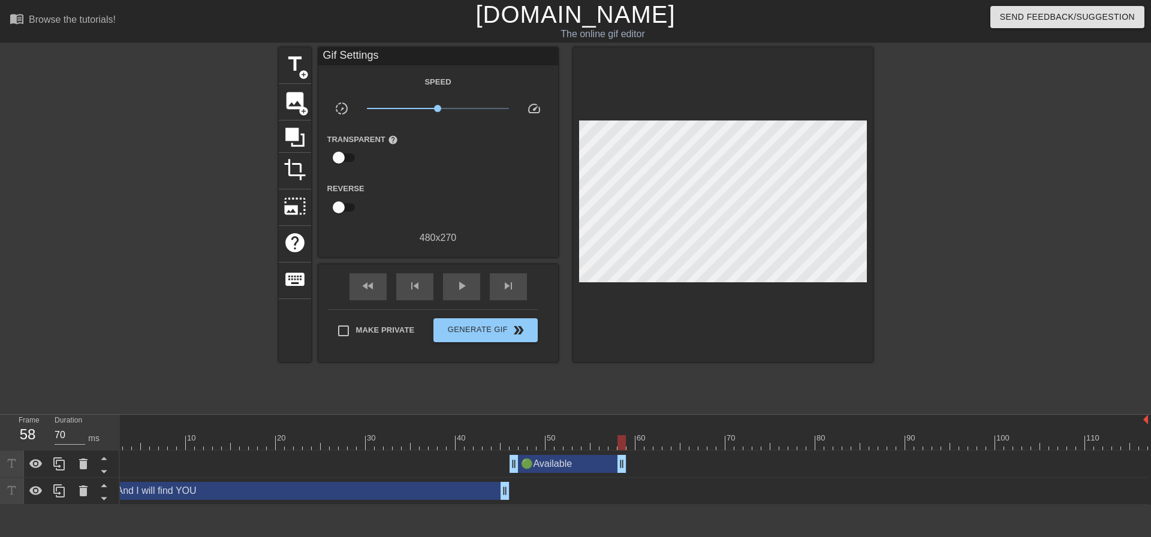
drag, startPoint x: 1142, startPoint y: 460, endPoint x: 623, endPoint y: 470, distance: 518.5
click at [293, 65] on span "title" at bounding box center [294, 64] width 23 height 23
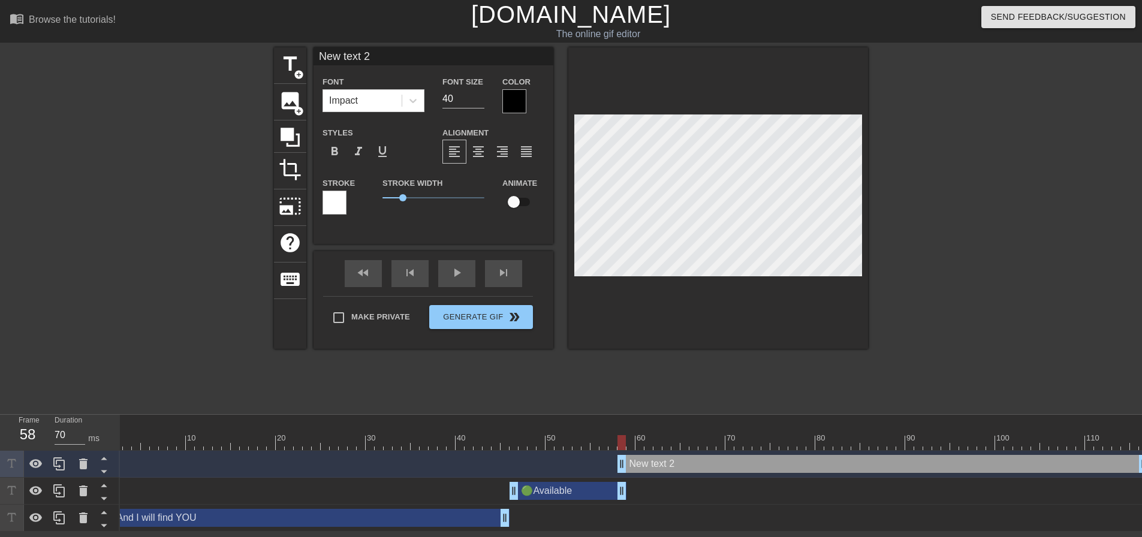
click at [647, 467] on div "New text 2 drag_handle drag_handle" at bounding box center [882, 464] width 530 height 18
type input "60"
drag, startPoint x: 620, startPoint y: 463, endPoint x: 627, endPoint y: 463, distance: 7.2
click at [661, 463] on div "New text 2 drag_handle drag_handle" at bounding box center [886, 464] width 521 height 18
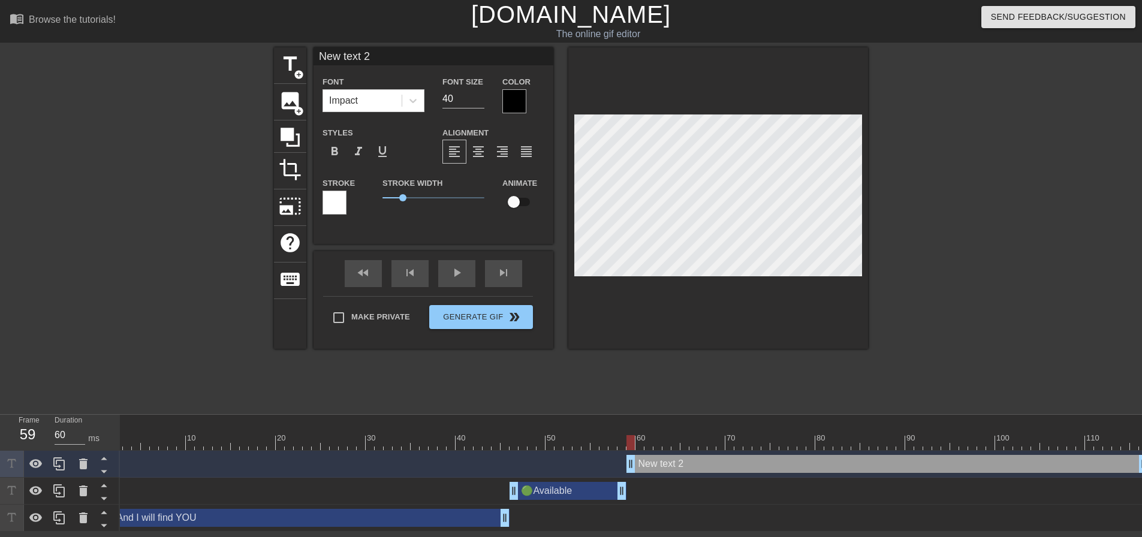
click at [662, 463] on div "New text 2 drag_handle drag_handle" at bounding box center [886, 464] width 521 height 18
type input "Y"
type textarea "Y"
type input "Yo"
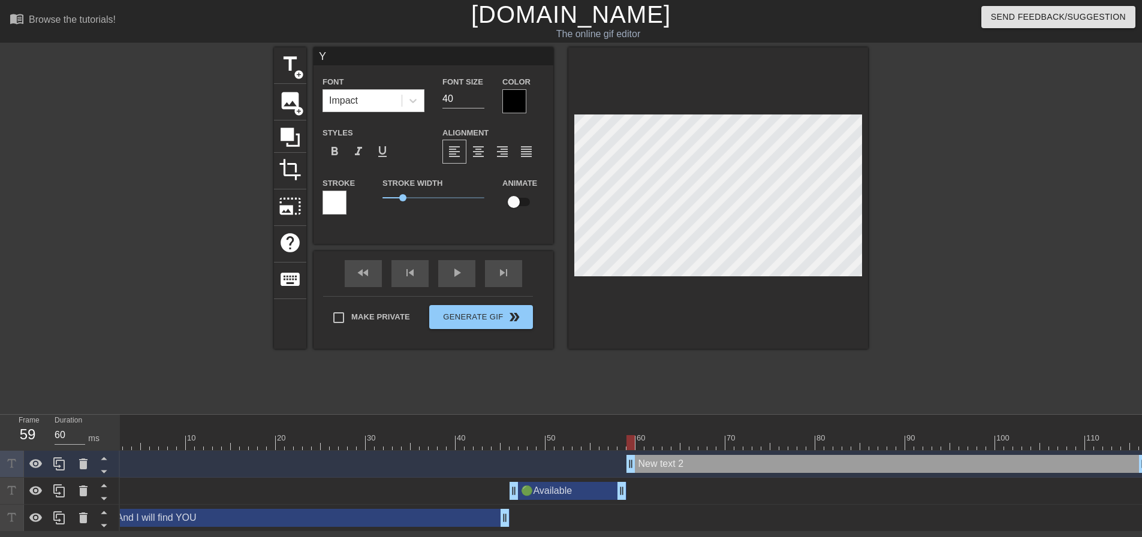
type textarea "Yo"
type input "You"
type textarea "You"
type input "Your"
type textarea "Your"
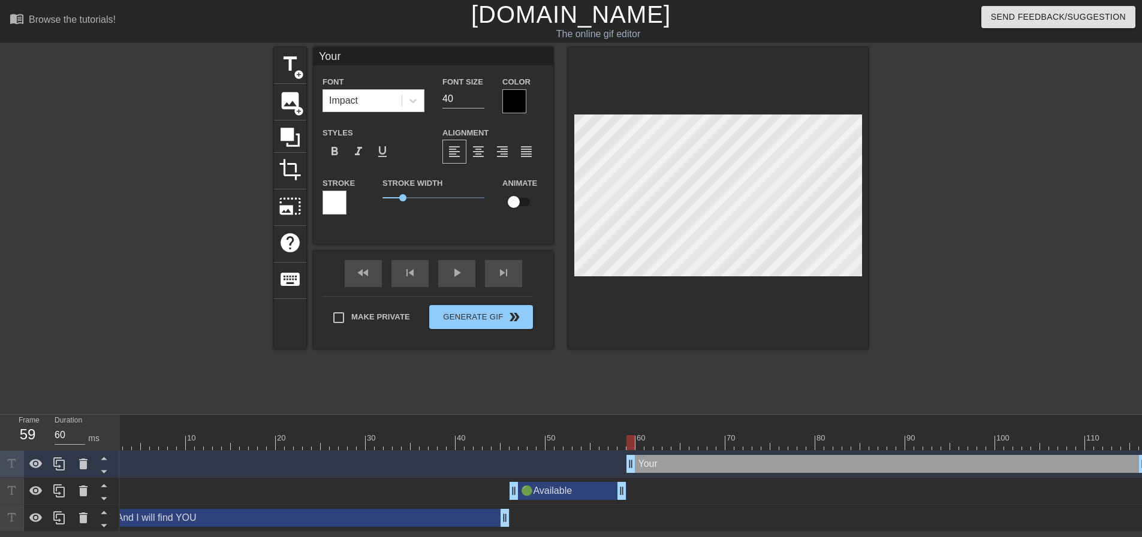
type input "You"
type textarea "You"
type input "You'"
type textarea "You'"
type input "You'r"
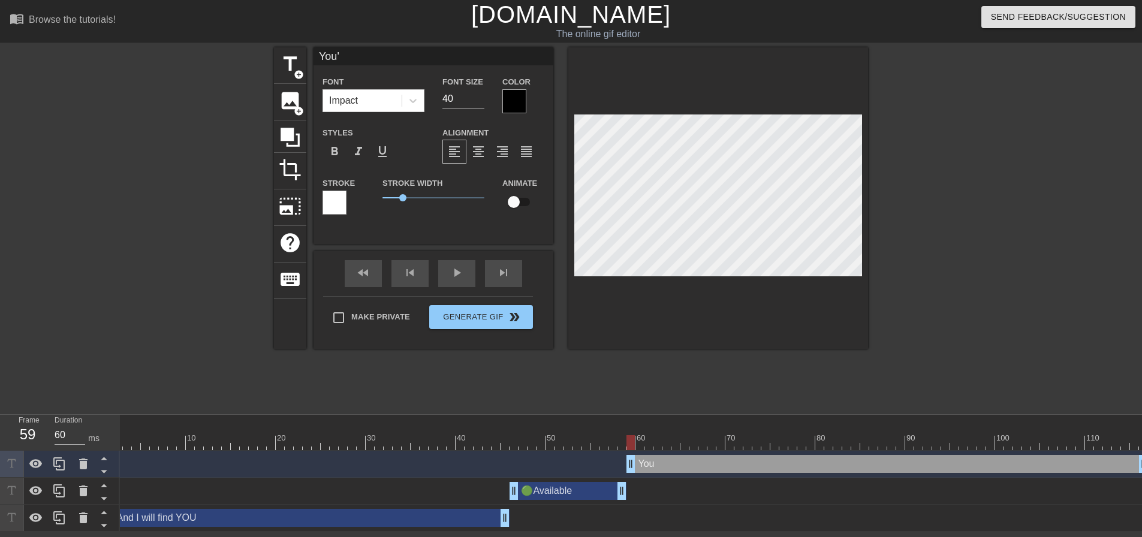
type textarea "You'r"
type input "You're"
type textarea "You're"
type input "You're"
type textarea "You're"
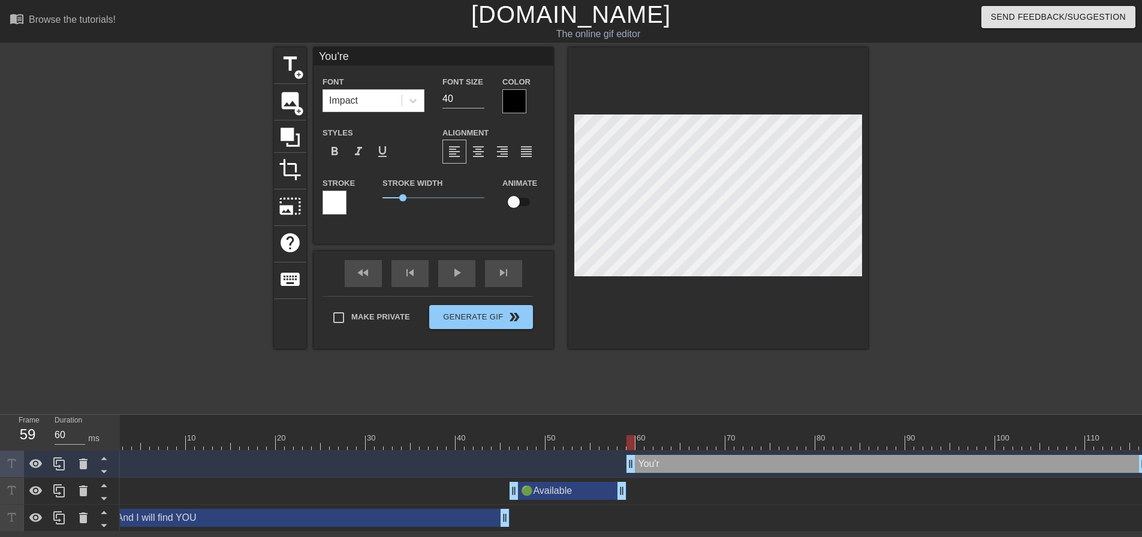
type input "You're o"
type textarea "You're o"
type input "You're on"
type textarea "You're on"
type input "You're on T"
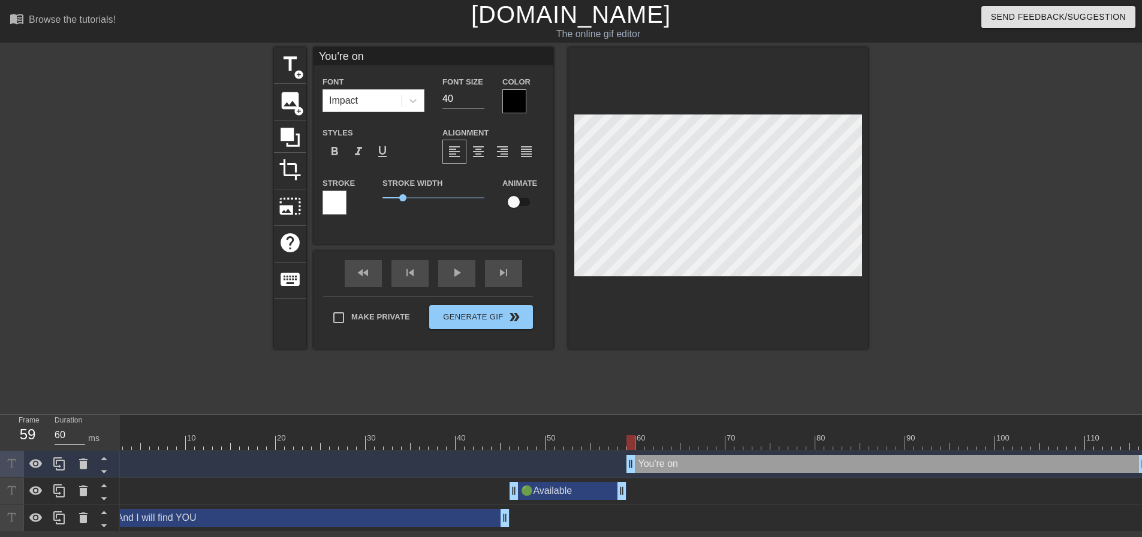
type textarea "You're on T"
type input "You're on Te"
type textarea "You're on Te"
type input "You're on Tea"
type textarea "You're on Tea"
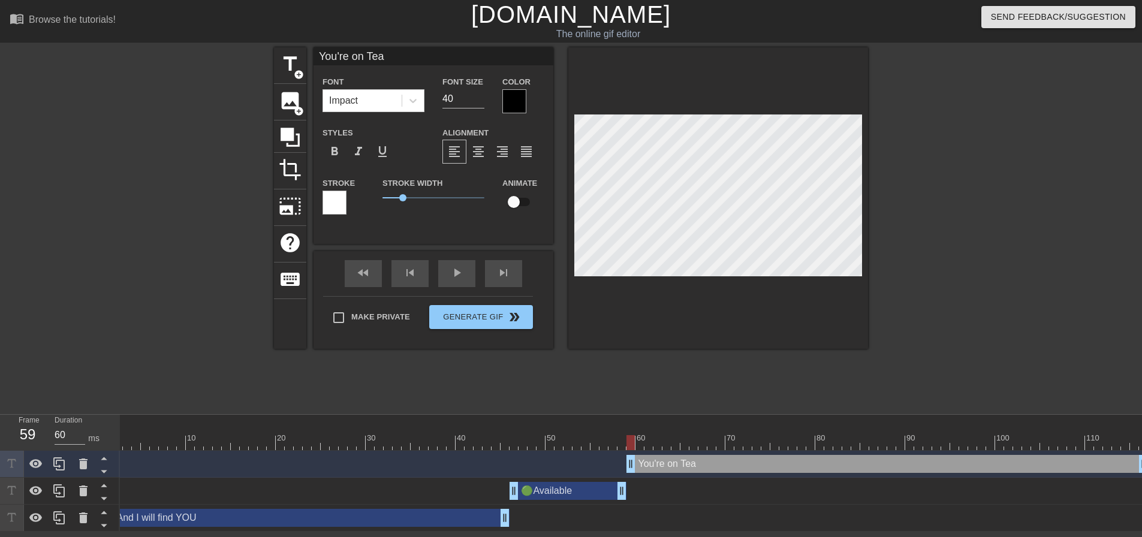
type input "You're on Team"
type textarea "You're on Team"
type input "You're on Teams"
type textarea "You're on Teams"
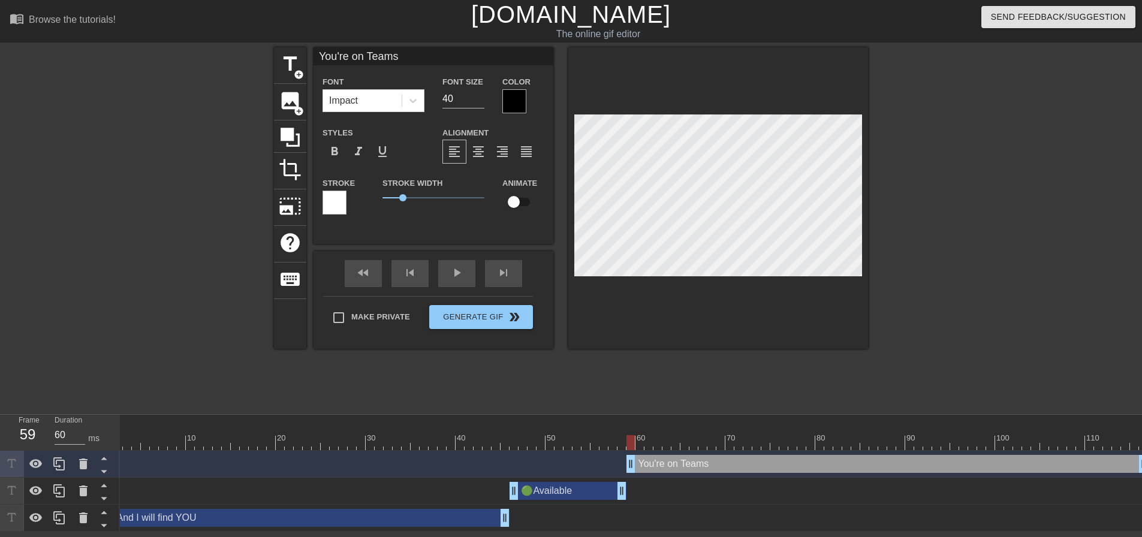
type input "You're on Teams!"
type textarea "You're on Teams!"
click at [933, 284] on div at bounding box center [972, 227] width 180 height 360
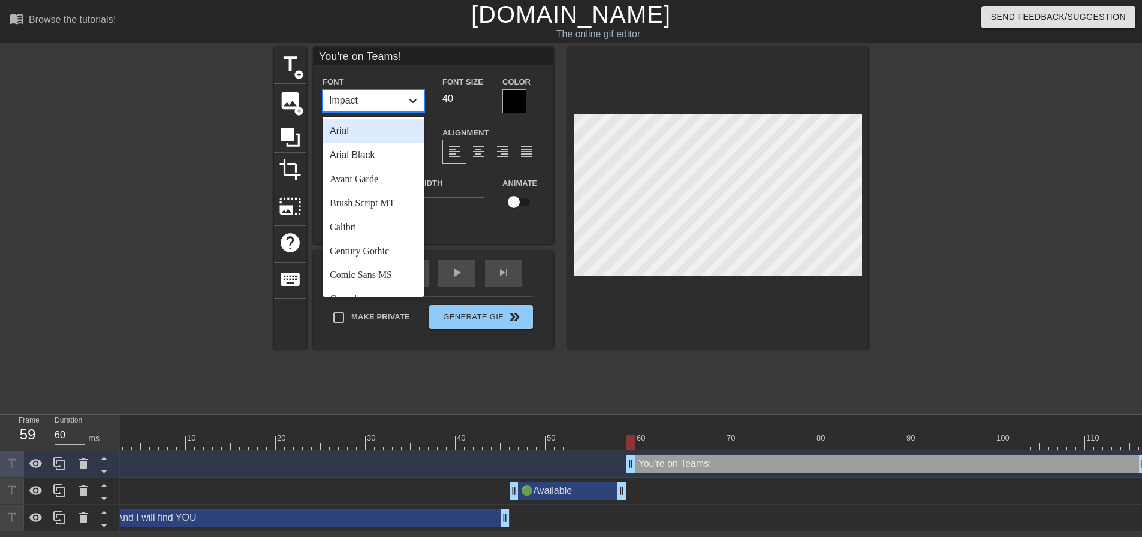
click at [414, 102] on icon at bounding box center [413, 101] width 12 height 12
click at [357, 129] on div "Arial" at bounding box center [373, 131] width 102 height 24
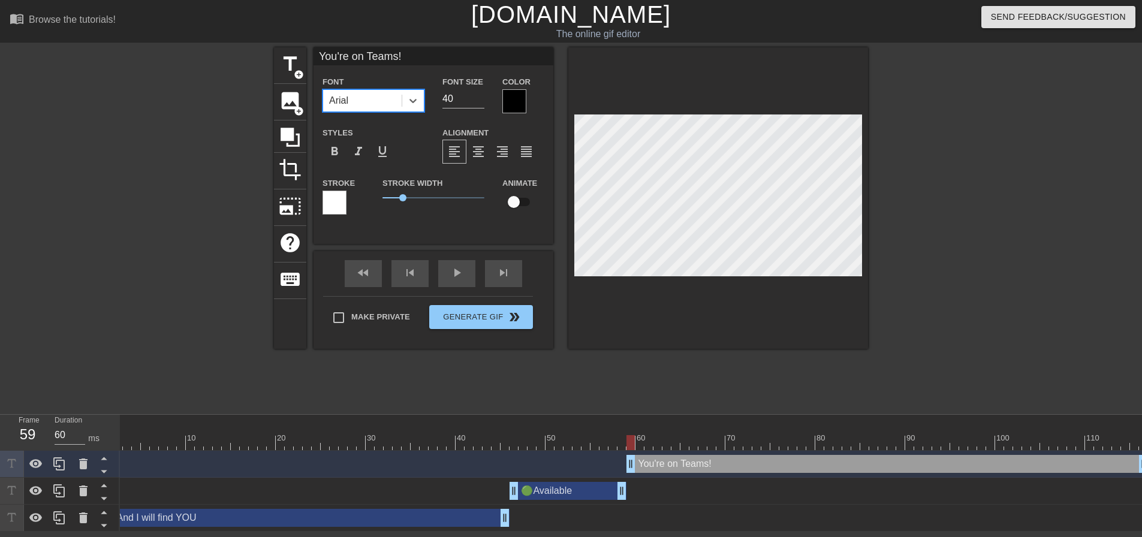
click at [513, 99] on div at bounding box center [514, 101] width 24 height 24
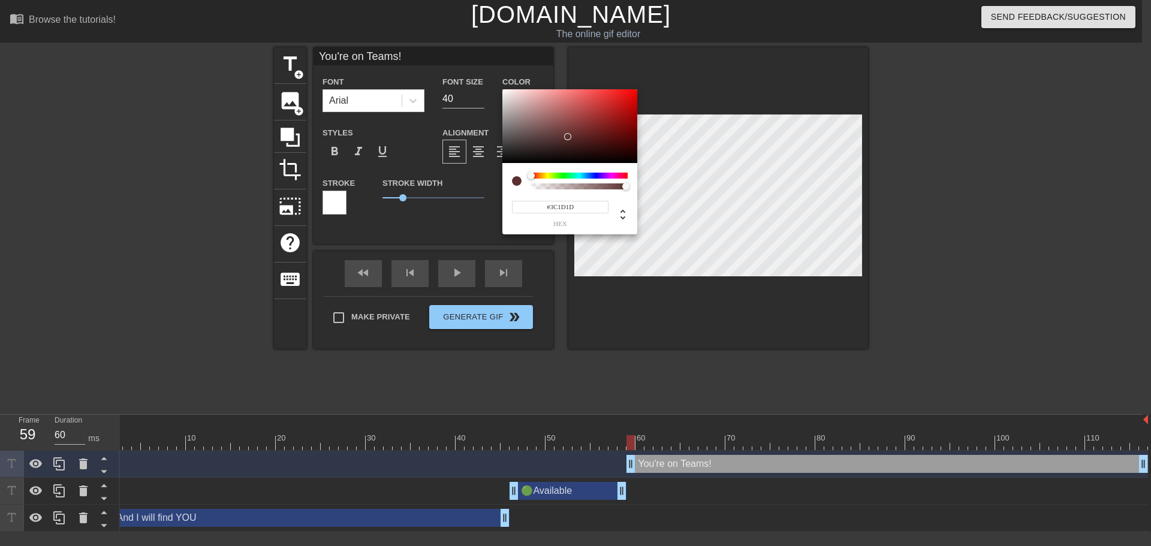
drag, startPoint x: 516, startPoint y: 109, endPoint x: 571, endPoint y: 150, distance: 68.4
click at [572, 149] on div at bounding box center [569, 126] width 135 height 74
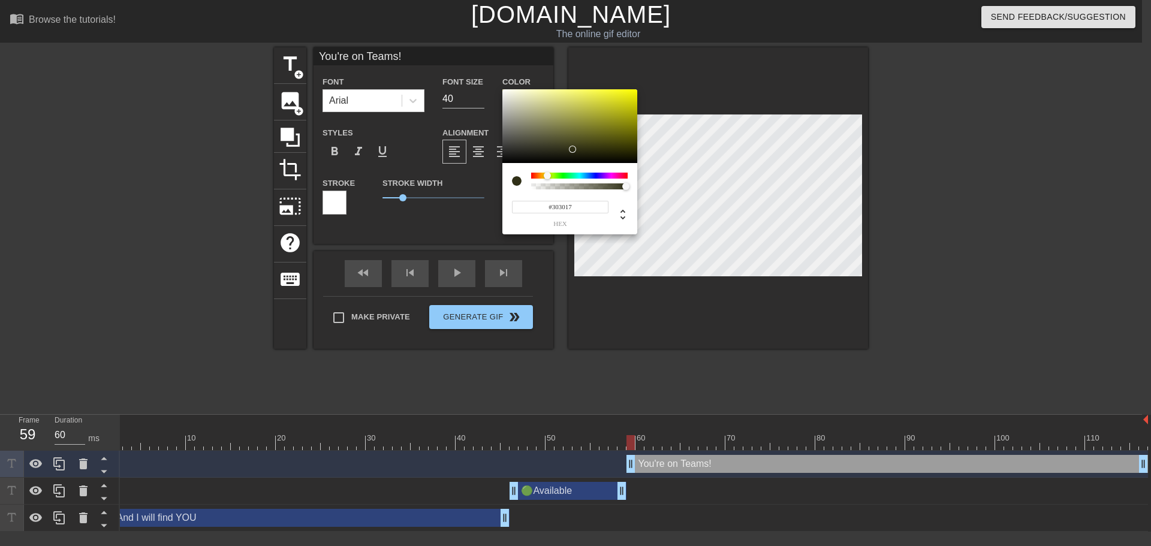
drag, startPoint x: 537, startPoint y: 174, endPoint x: 547, endPoint y: 176, distance: 10.3
click at [547, 176] on div at bounding box center [550, 176] width 7 height 7
click at [541, 173] on div "#303017 hex" at bounding box center [569, 198] width 135 height 71
click at [544, 174] on div at bounding box center [543, 175] width 7 height 7
drag, startPoint x: 565, startPoint y: 137, endPoint x: 577, endPoint y: 59, distance: 78.8
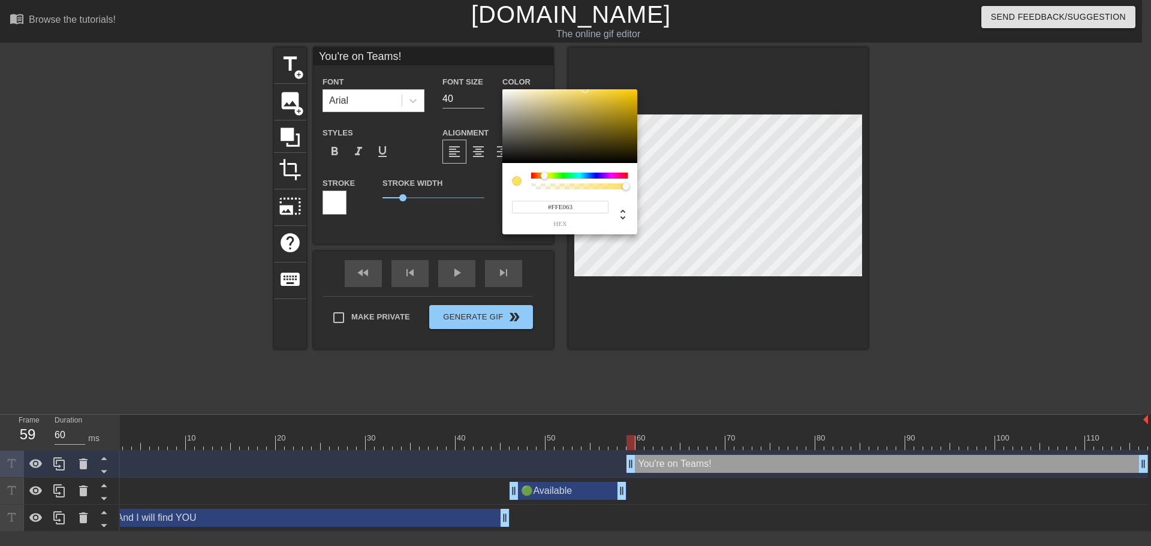
click at [584, 59] on div "#FFE063 hex" at bounding box center [575, 273] width 1151 height 546
type input "#FFE064"
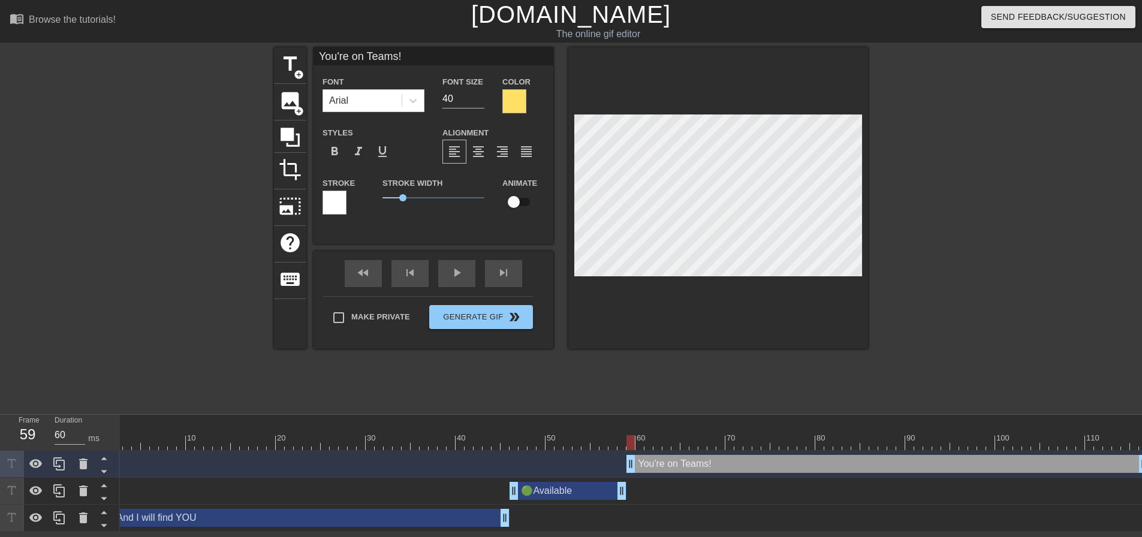
click at [328, 201] on div at bounding box center [334, 203] width 24 height 24
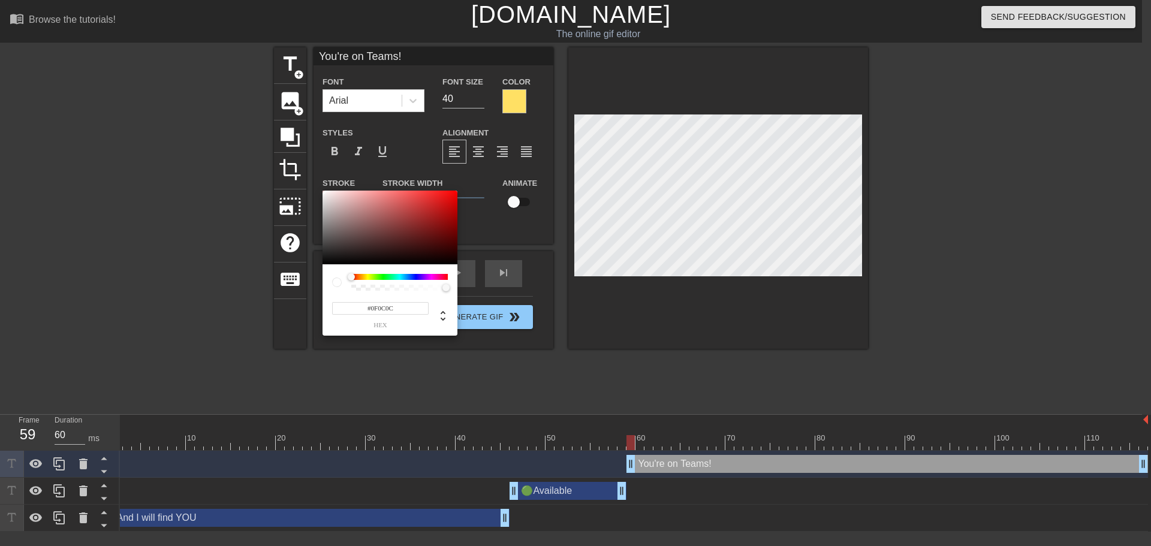
type input "#000000"
drag, startPoint x: 394, startPoint y: 235, endPoint x: 318, endPoint y: 291, distance: 95.2
click at [253, 303] on div "#000000 hex" at bounding box center [575, 273] width 1151 height 546
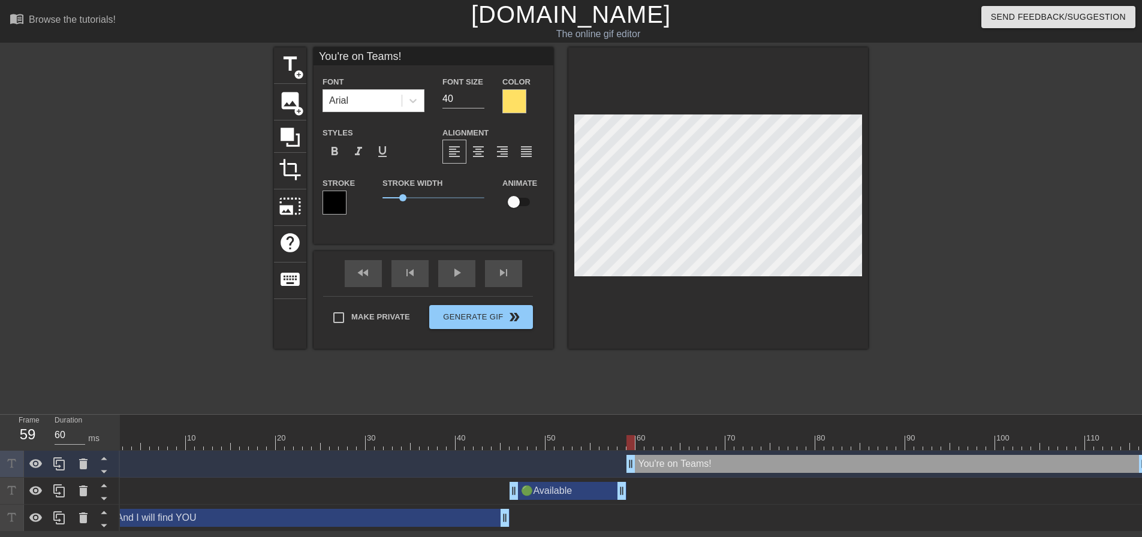
click at [912, 268] on div at bounding box center [972, 227] width 180 height 360
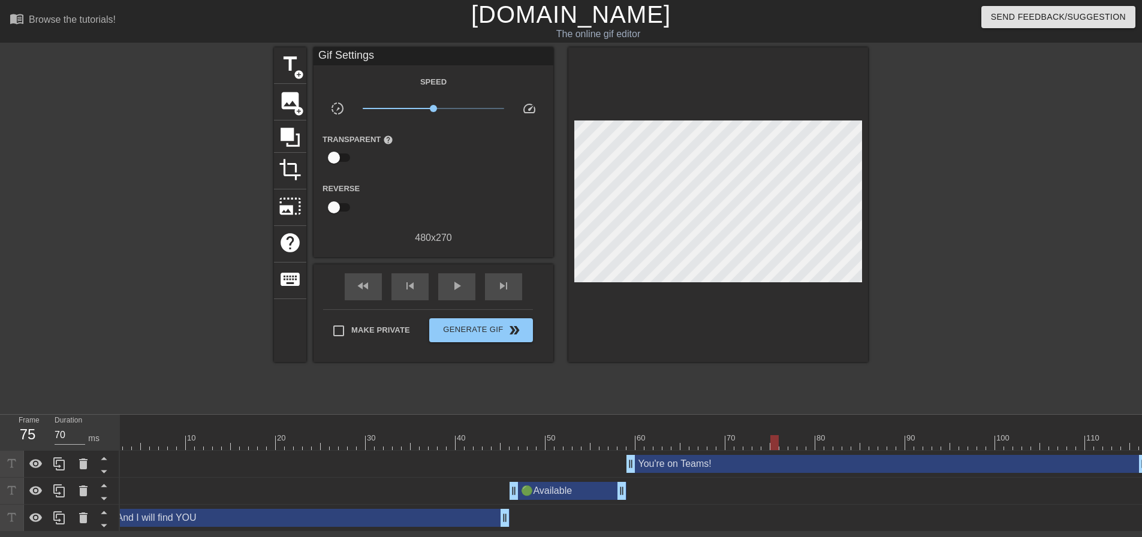
drag, startPoint x: 630, startPoint y: 446, endPoint x: 779, endPoint y: 447, distance: 148.6
click at [779, 447] on div at bounding box center [626, 442] width 1043 height 15
drag, startPoint x: 711, startPoint y: 470, endPoint x: 794, endPoint y: 470, distance: 82.1
click at [811, 470] on div "You're on Teams! drag_handle drag_handle" at bounding box center [886, 464] width 521 height 18
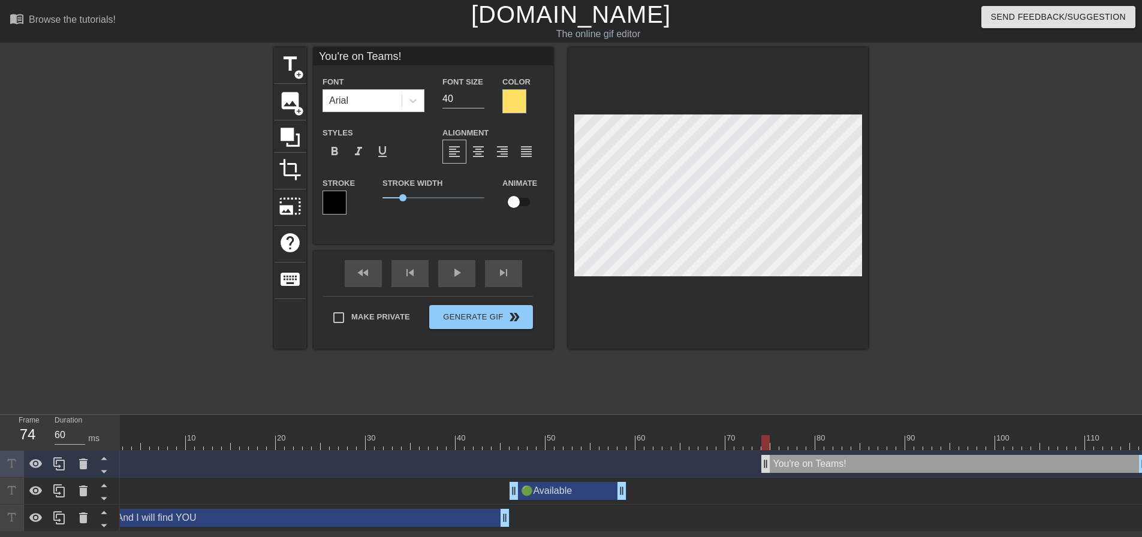
drag, startPoint x: 632, startPoint y: 466, endPoint x: 766, endPoint y: 469, distance: 134.3
drag, startPoint x: 768, startPoint y: 443, endPoint x: 931, endPoint y: 455, distance: 164.1
click at [931, 455] on div "10 20 30 40 50 60 70 80 90 100 110 You're on Teams! drag_handle drag_handle 🟢Av…" at bounding box center [631, 473] width 1022 height 117
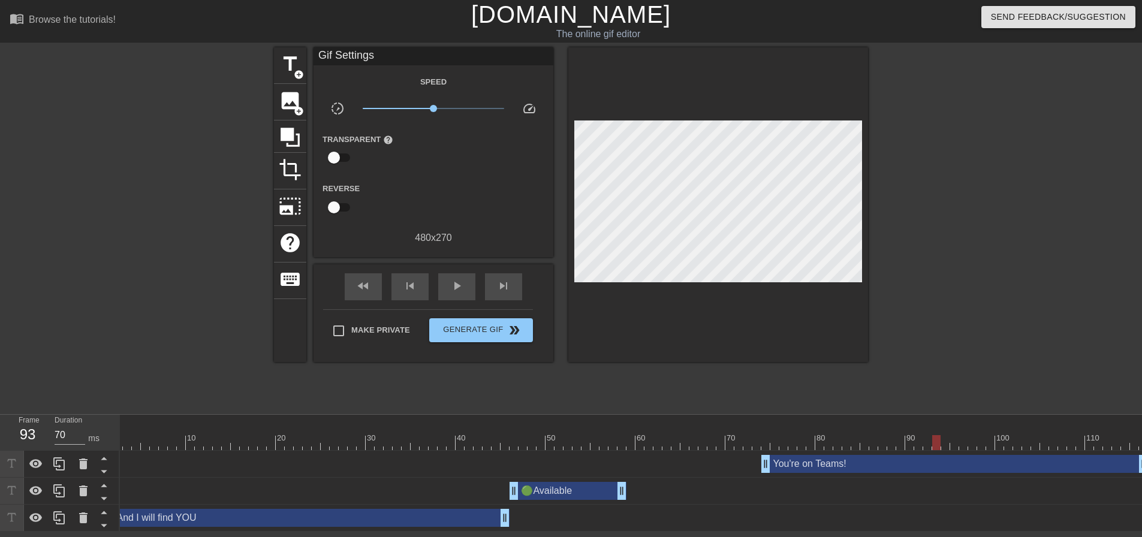
scroll to position [0, 9]
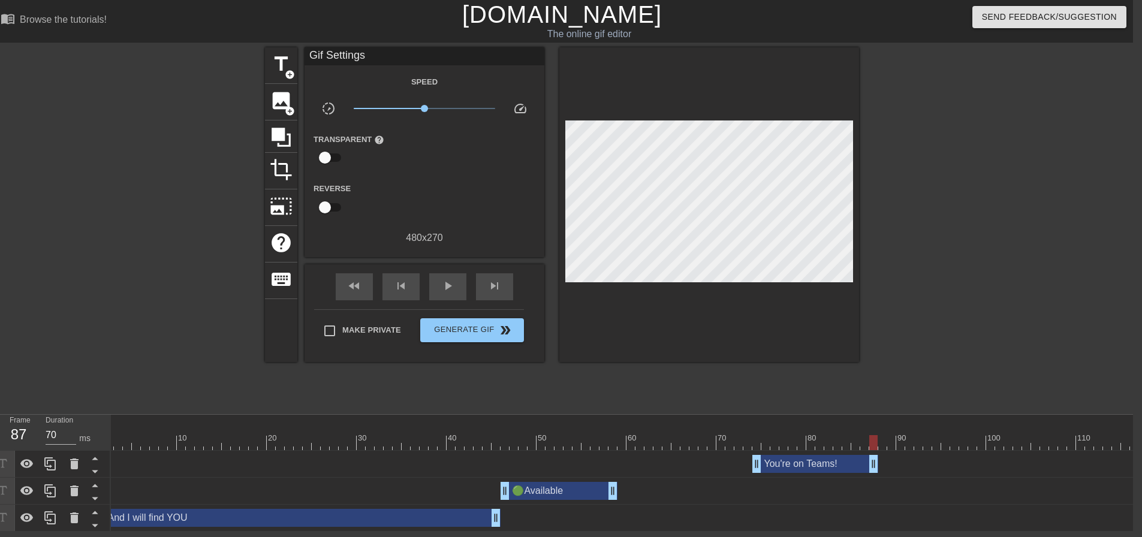
drag, startPoint x: 1134, startPoint y: 464, endPoint x: 876, endPoint y: 464, distance: 258.3
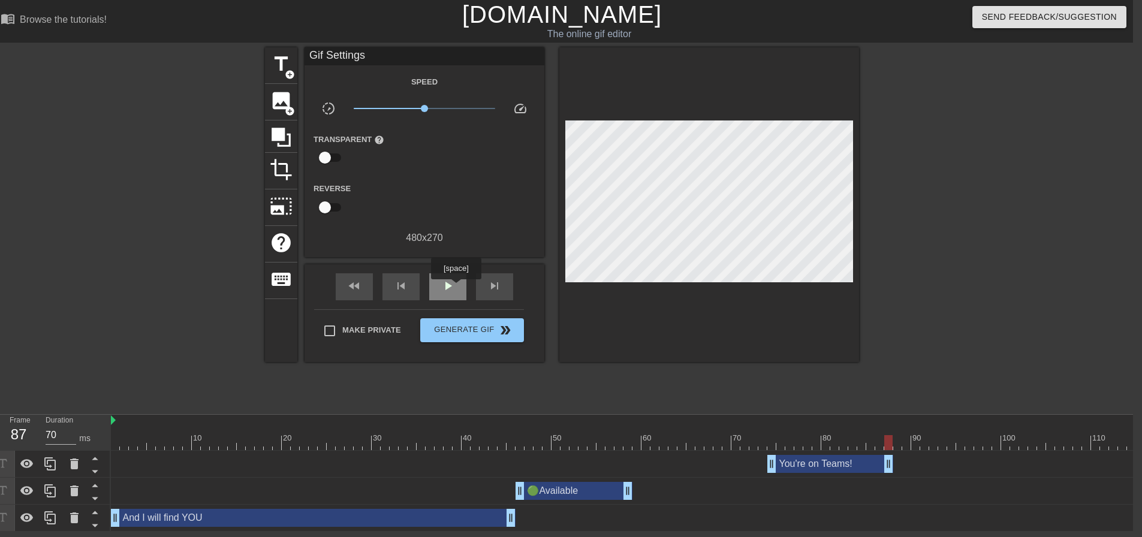
click at [456, 286] on div "play_arrow" at bounding box center [447, 286] width 37 height 27
type input "70"
drag, startPoint x: 436, startPoint y: 289, endPoint x: 445, endPoint y: 294, distance: 9.9
click at [436, 290] on div "pause" at bounding box center [447, 286] width 37 height 27
click at [397, 521] on div "And I will find YOU drag_handle drag_handle" at bounding box center [313, 518] width 405 height 18
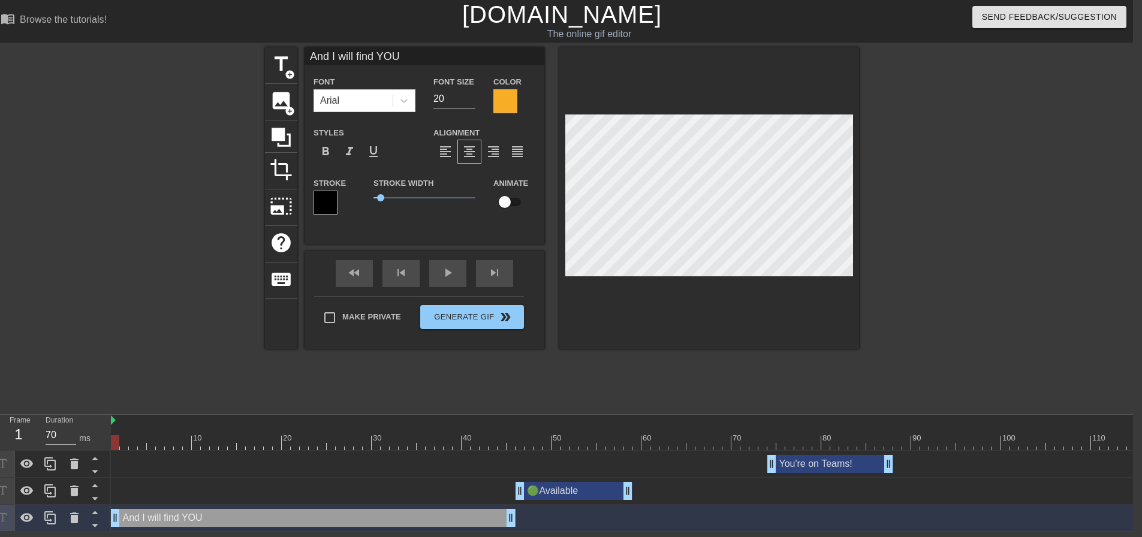
drag, startPoint x: 491, startPoint y: 95, endPoint x: 506, endPoint y: 101, distance: 15.9
click at [495, 96] on div "Color" at bounding box center [514, 93] width 60 height 39
click at [506, 101] on div at bounding box center [505, 101] width 24 height 24
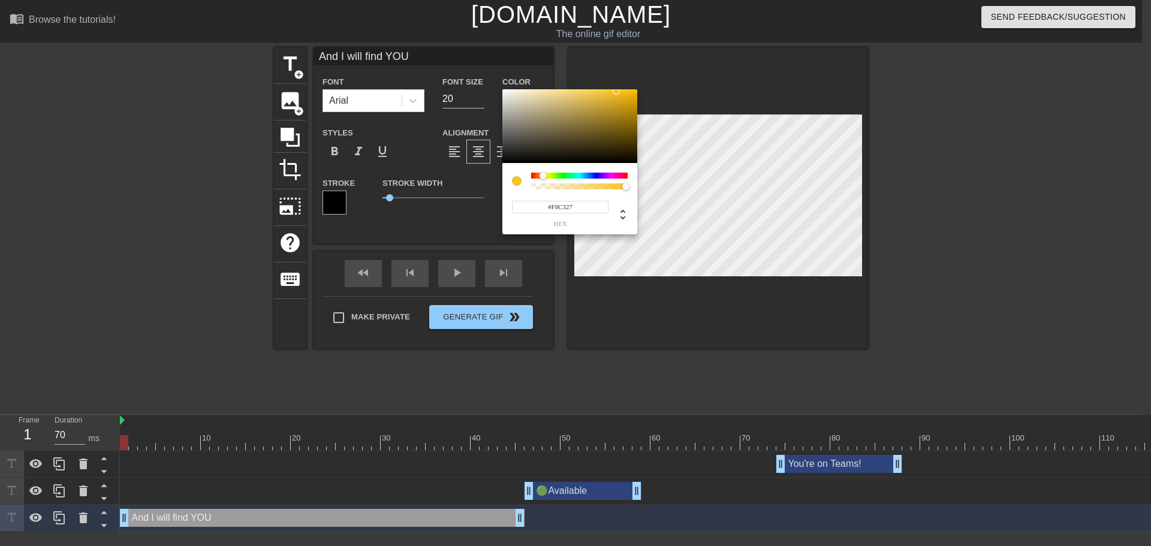
click at [543, 176] on div at bounding box center [542, 175] width 7 height 7
type input "#C6A347"
drag, startPoint x: 609, startPoint y: 101, endPoint x: 514, endPoint y: 105, distance: 95.4
click at [589, 105] on div at bounding box center [569, 126] width 135 height 74
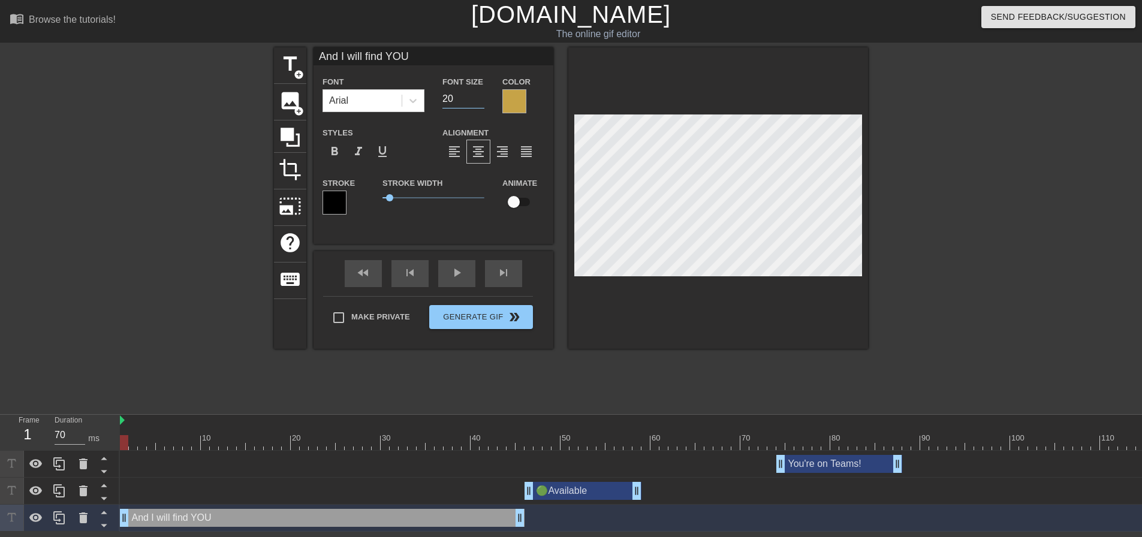
click at [463, 93] on input "20" at bounding box center [463, 98] width 42 height 19
drag, startPoint x: 464, startPoint y: 97, endPoint x: 421, endPoint y: 101, distance: 43.3
click at [421, 101] on div "Font Arial Font Size 20 Color" at bounding box center [433, 93] width 240 height 39
type input "25"
click at [514, 107] on div at bounding box center [514, 101] width 24 height 24
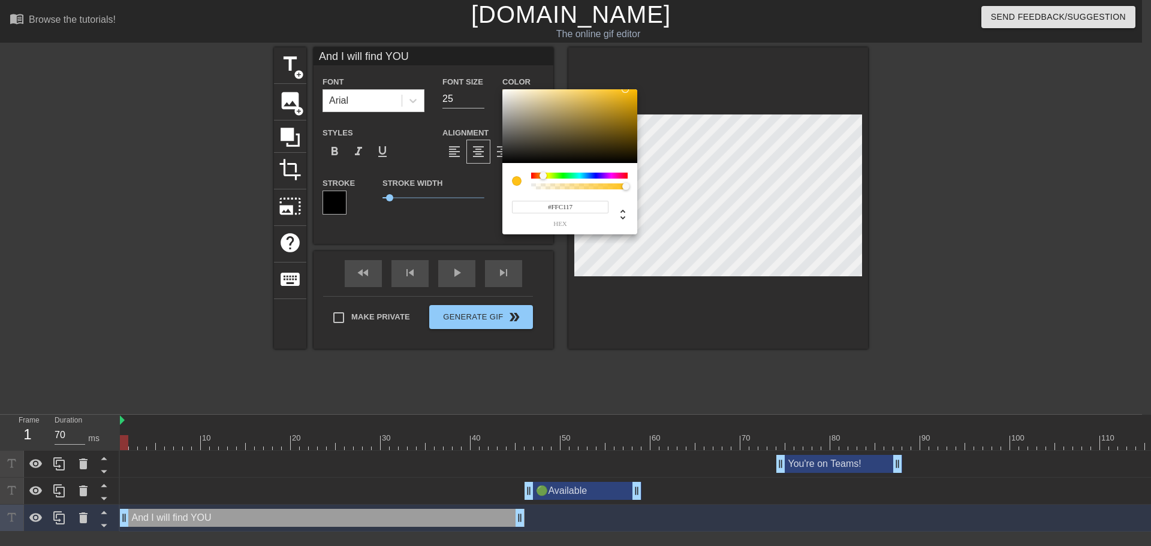
drag, startPoint x: 585, startPoint y: 107, endPoint x: 625, endPoint y: 71, distance: 53.9
click at [625, 71] on div "#FFC117 hex" at bounding box center [575, 273] width 1151 height 546
drag, startPoint x: 543, startPoint y: 174, endPoint x: 550, endPoint y: 175, distance: 6.6
click at [544, 175] on div at bounding box center [544, 175] width 7 height 7
type input "#FFDA25"
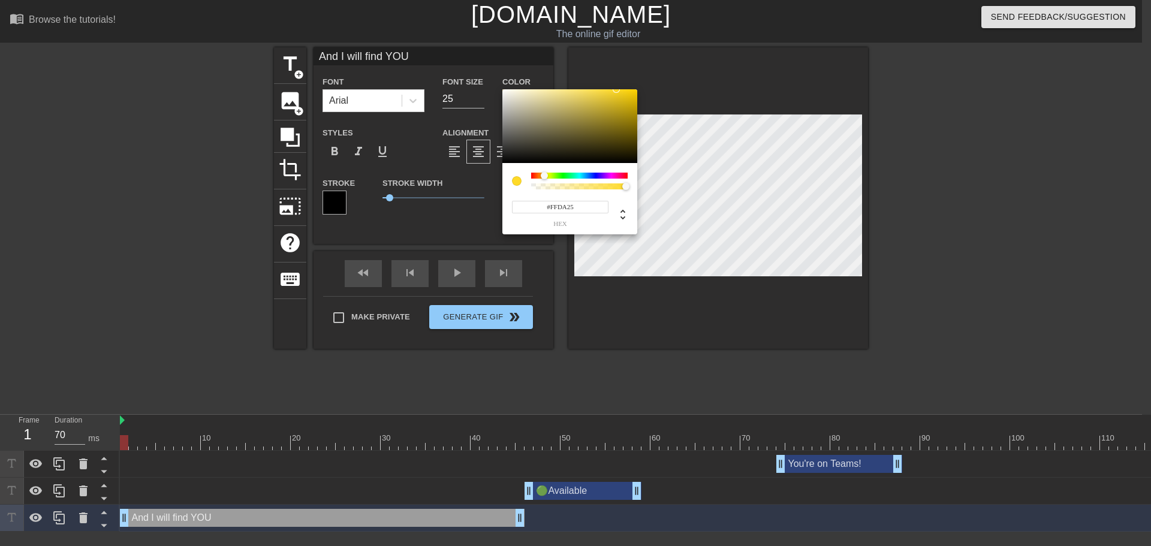
drag, startPoint x: 615, startPoint y: 92, endPoint x: 617, endPoint y: 69, distance: 23.5
click at [617, 70] on div "#FFDA25 hex" at bounding box center [575, 273] width 1151 height 546
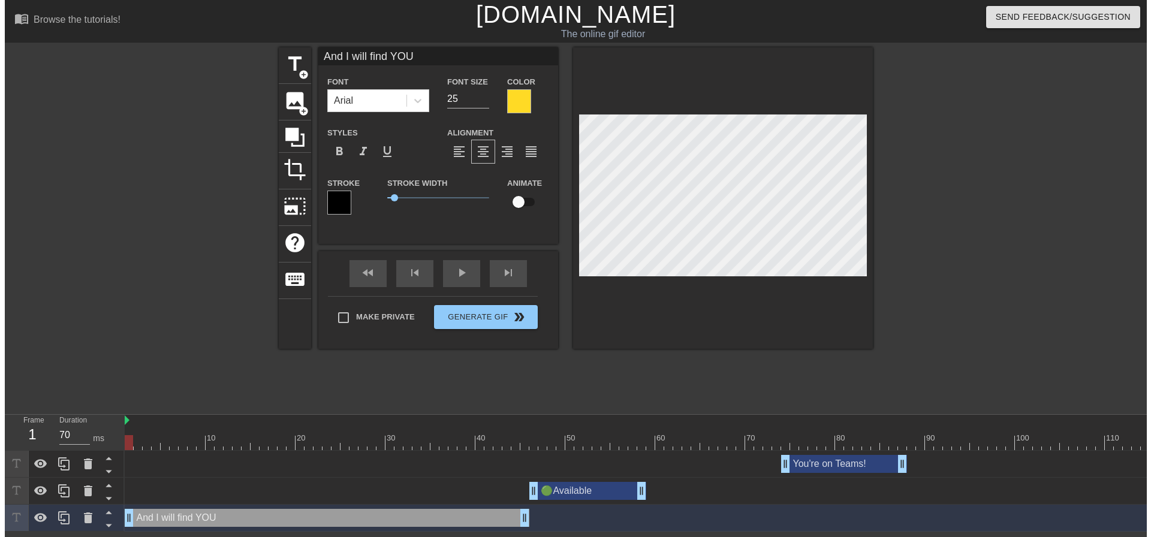
scroll to position [1, 6]
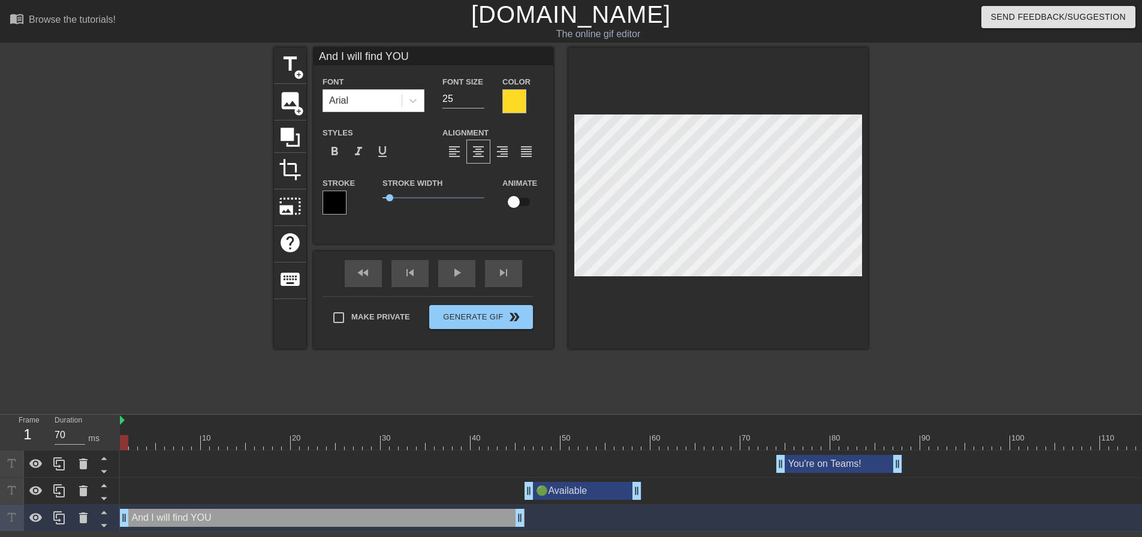
type input "And I will find YOU!"
type textarea "And I will find YOU!"
click at [1039, 297] on div at bounding box center [972, 227] width 180 height 360
drag, startPoint x: 390, startPoint y: 197, endPoint x: 356, endPoint y: 193, distance: 33.8
click at [356, 193] on div "Stroke Stroke Width 0 Animate" at bounding box center [433, 201] width 240 height 50
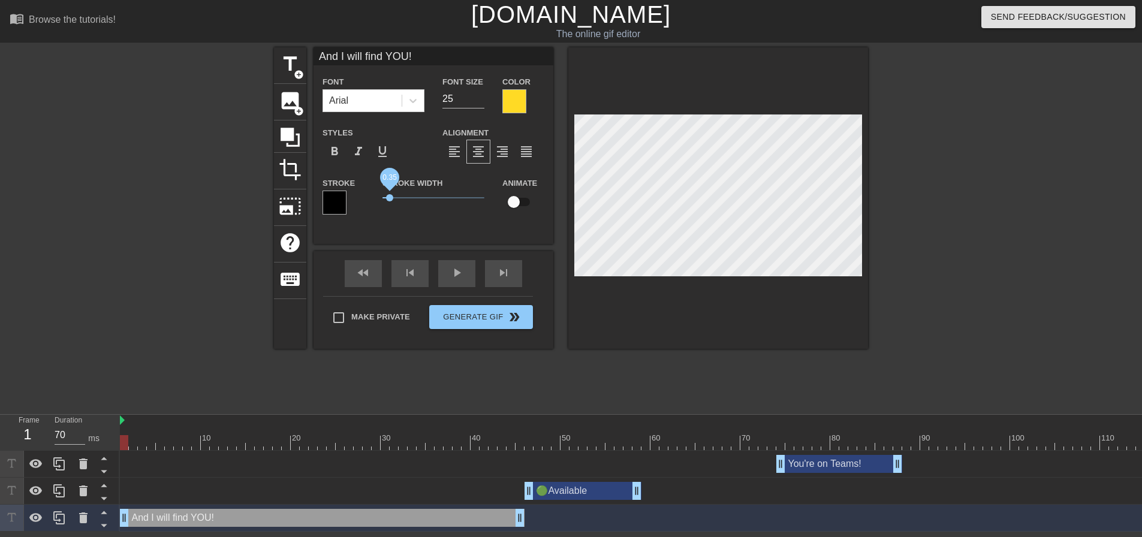
drag, startPoint x: 384, startPoint y: 195, endPoint x: 393, endPoint y: 197, distance: 8.7
click at [390, 196] on span "0.35" at bounding box center [389, 197] width 7 height 7
click at [1006, 283] on div at bounding box center [972, 227] width 180 height 360
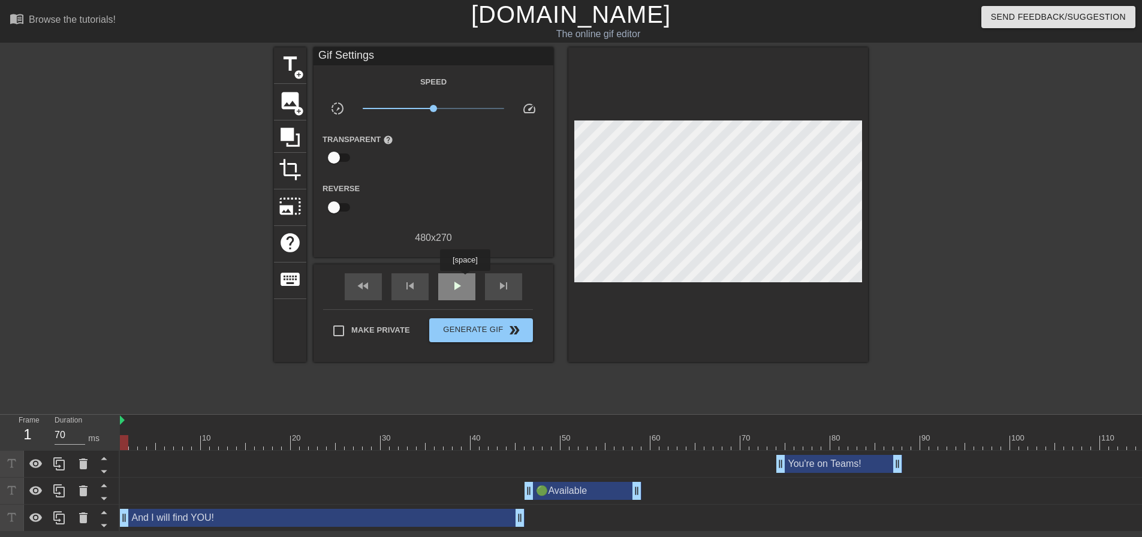
click at [464, 278] on div "play_arrow" at bounding box center [456, 286] width 37 height 27
type input "60"
drag, startPoint x: 472, startPoint y: 326, endPoint x: 992, endPoint y: 252, distance: 524.9
click at [472, 325] on span "Generate Gif double_arrow" at bounding box center [481, 330] width 94 height 14
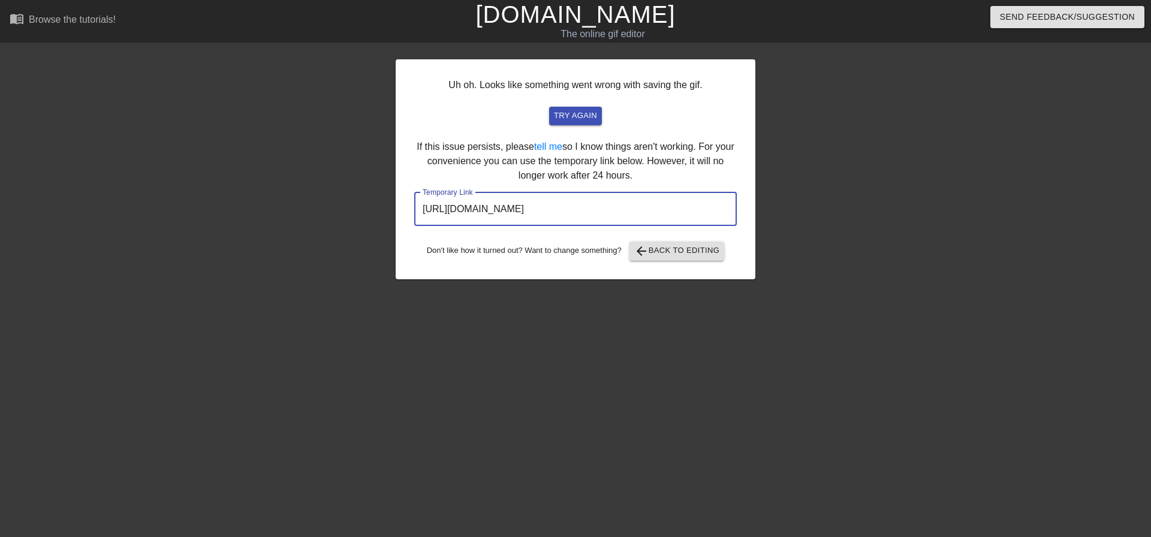
drag, startPoint x: 697, startPoint y: 211, endPoint x: 263, endPoint y: 211, distance: 433.9
click at [263, 211] on div "Uh oh. Looks like something went wrong with saving the gif. try again If this i…" at bounding box center [575, 227] width 1151 height 360
